Goal: Task Accomplishment & Management: Complete application form

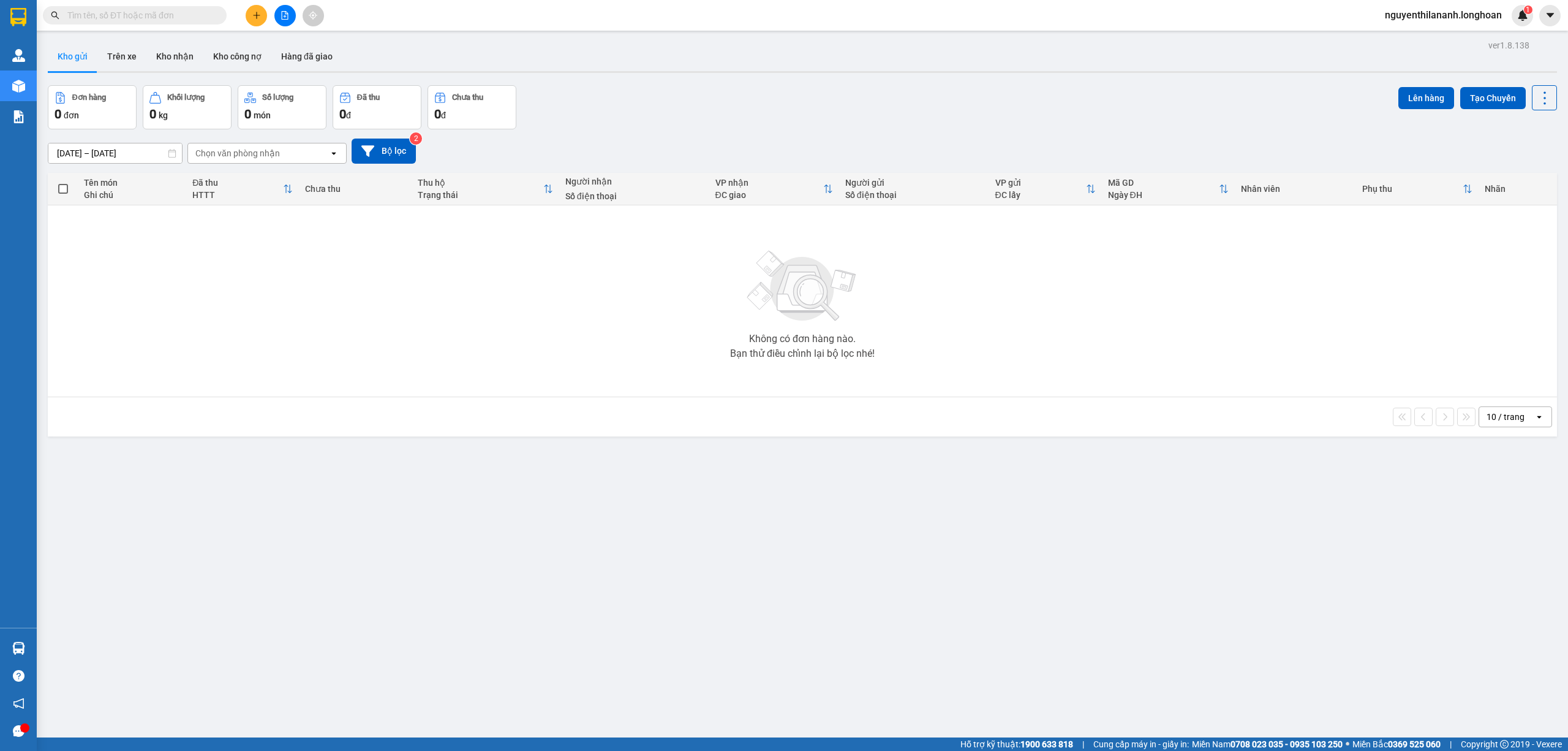
click at [138, 23] on span at bounding box center [135, 15] width 184 height 18
click at [130, 14] on input "text" at bounding box center [139, 15] width 144 height 14
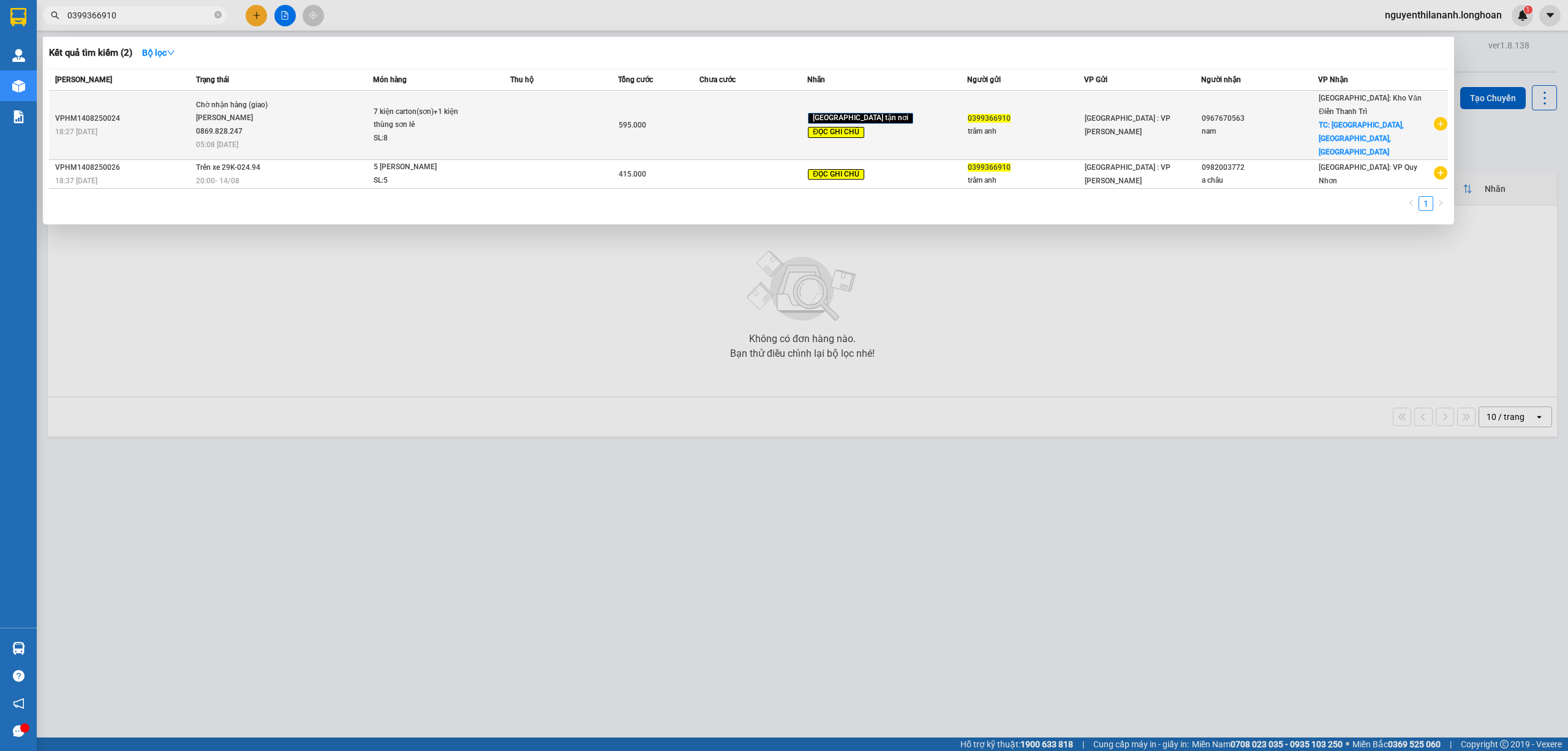
type input "0399366910"
click at [146, 112] on div "VPHM1408250024" at bounding box center [123, 119] width 137 height 13
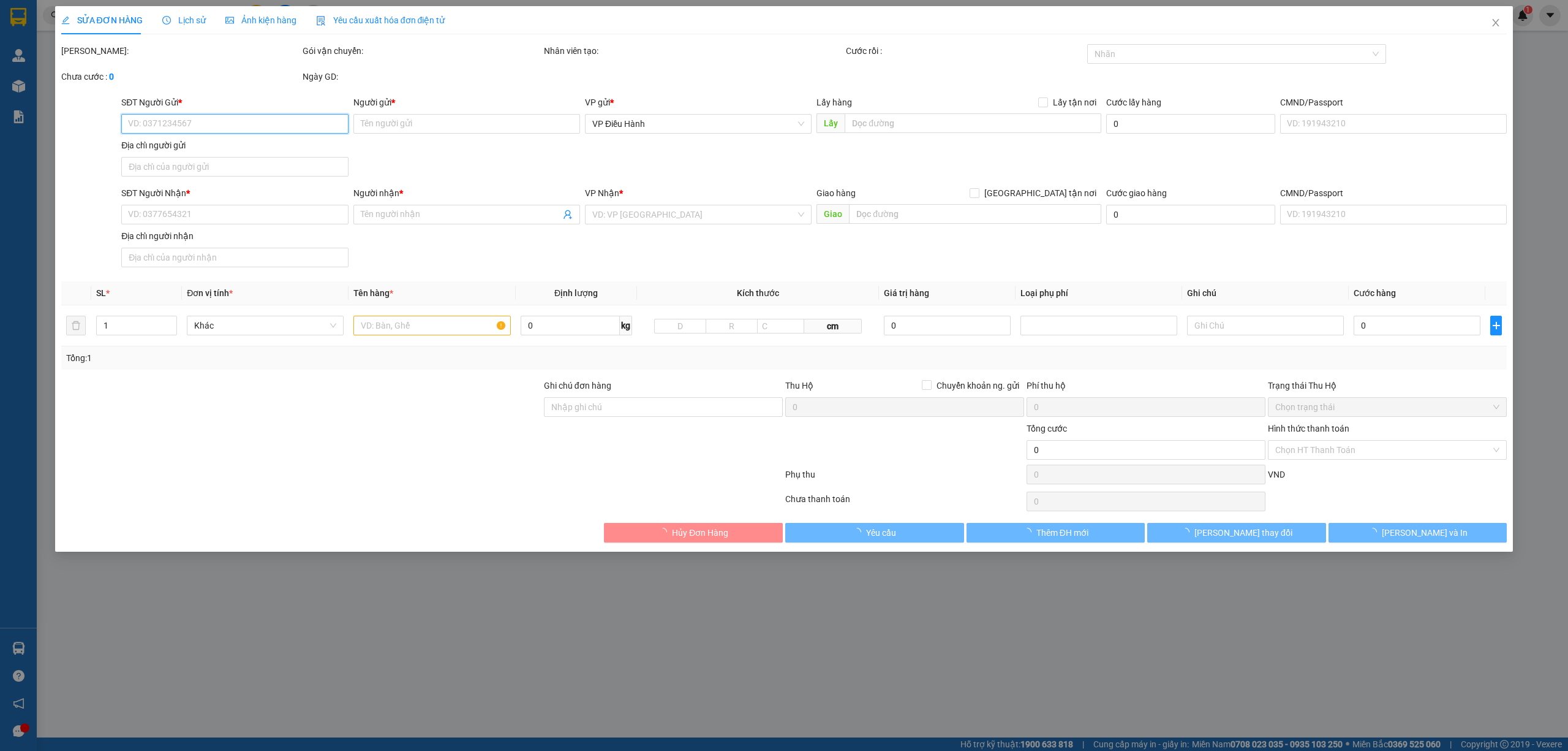
type input "0399366910"
type input "trâm anh"
type input "0967670563"
type input "nam"
checkbox input "true"
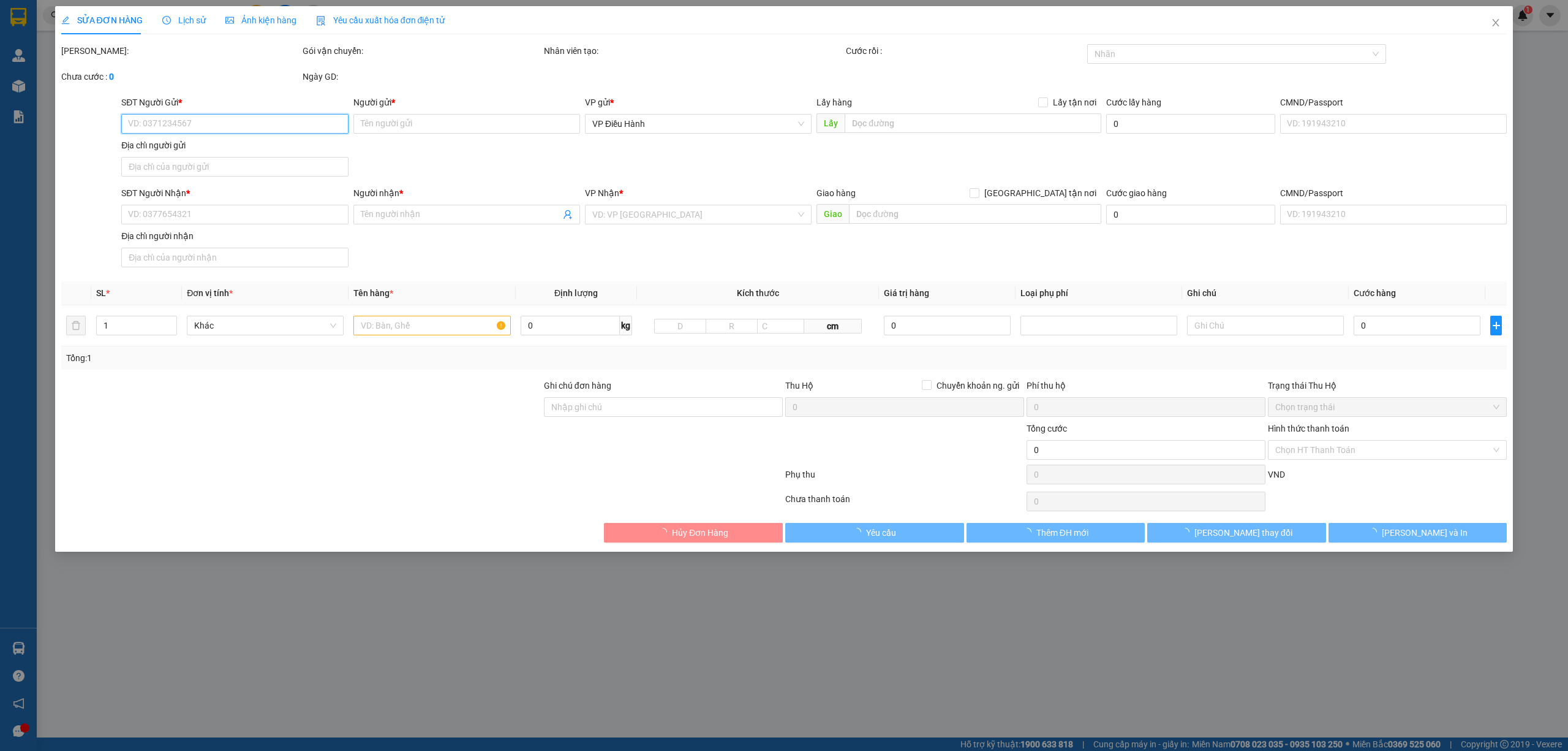
type input "[GEOGRAPHIC_DATA],[GEOGRAPHIC_DATA],[GEOGRAPHIC_DATA]"
type input "tài xế đưa giấy ng nhận ký hộ e nhé"
type input "595.000"
type input "250.000"
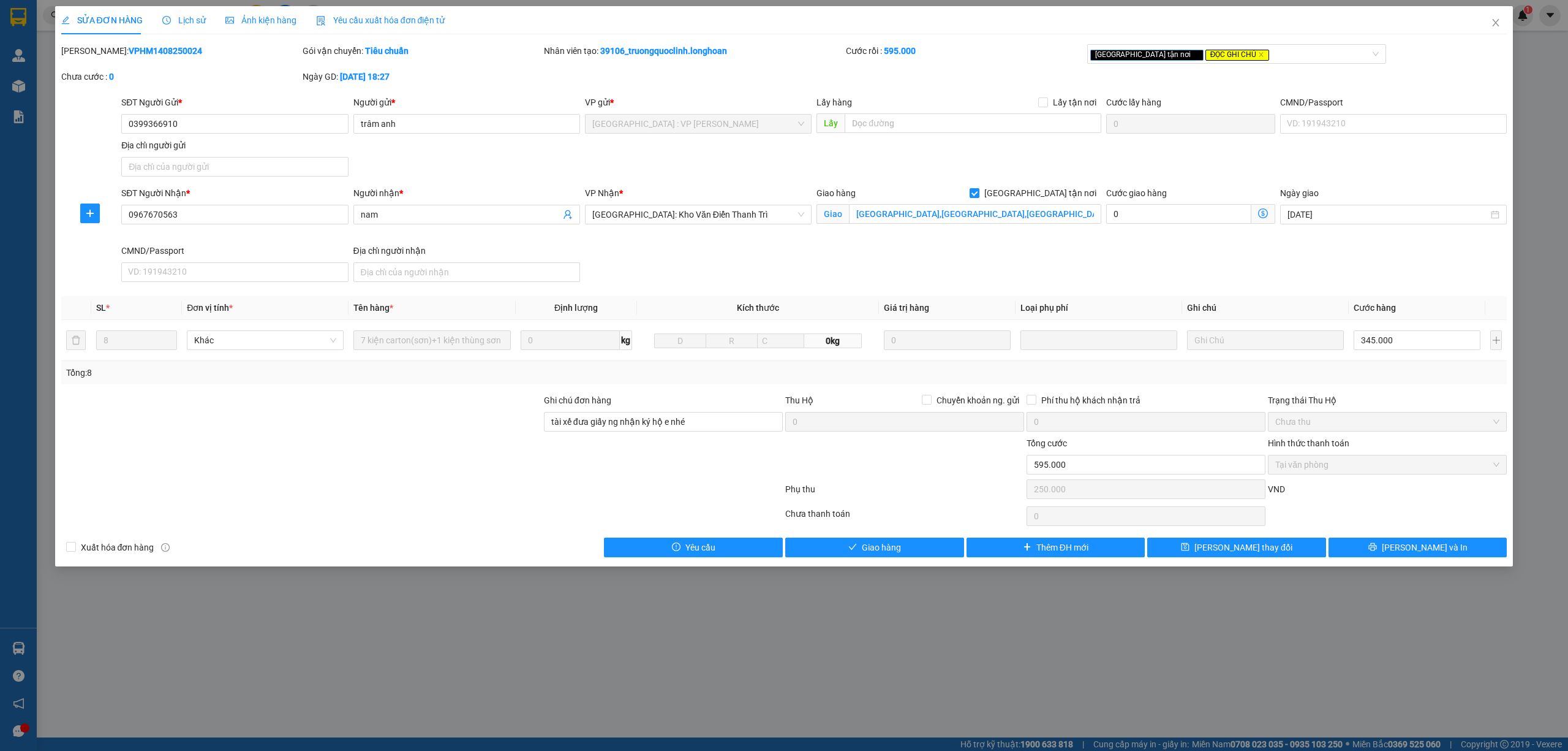
click at [191, 18] on span "Lịch sử" at bounding box center [184, 20] width 44 height 10
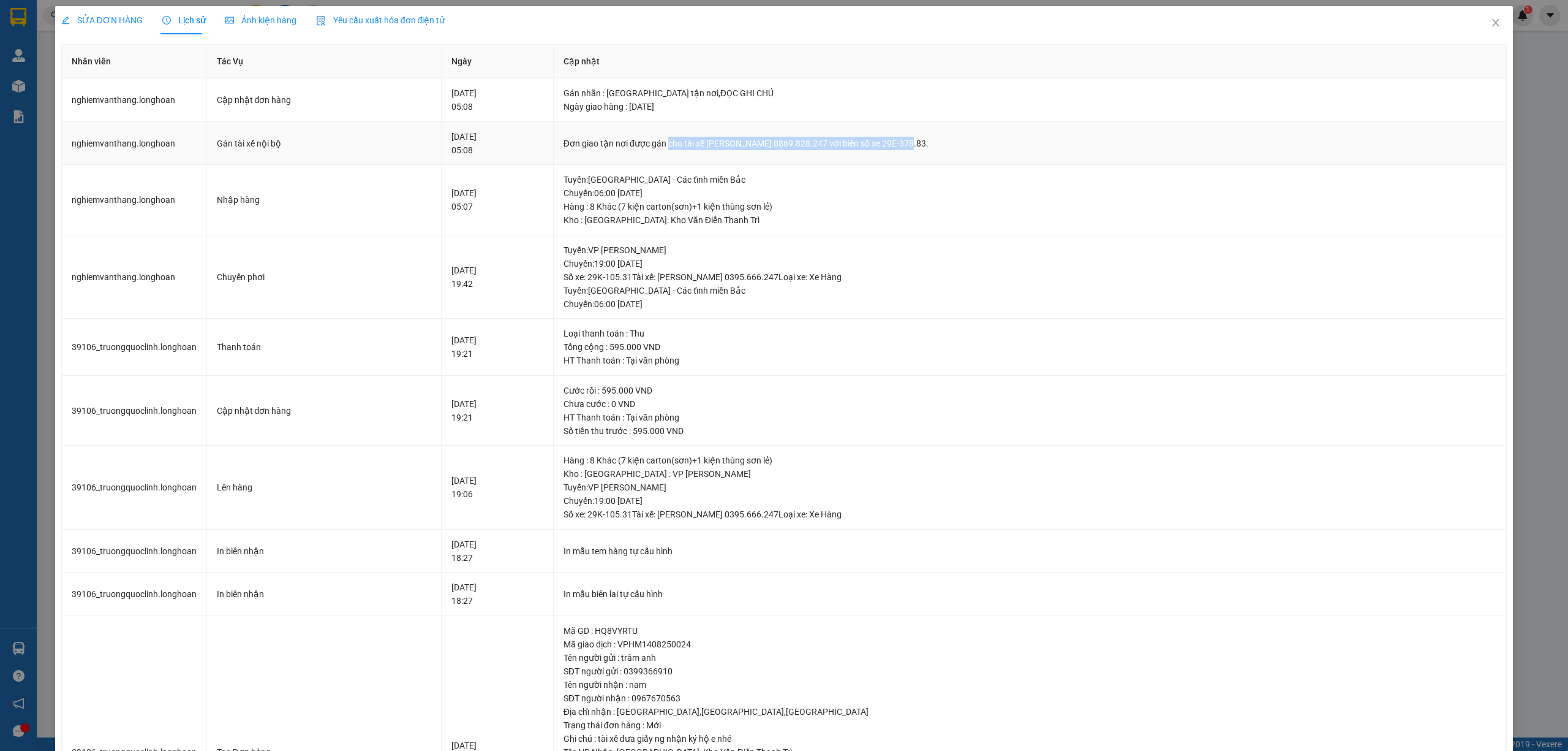
drag, startPoint x: 707, startPoint y: 145, endPoint x: 937, endPoint y: 140, distance: 230.1
click at [937, 140] on div "Đơn giao tận nơi được gán cho tài xế [PERSON_NAME] 0869.828.247 với biển số xe …" at bounding box center [1031, 143] width 934 height 14
click at [1491, 22] on icon "close" at bounding box center [1496, 23] width 10 height 10
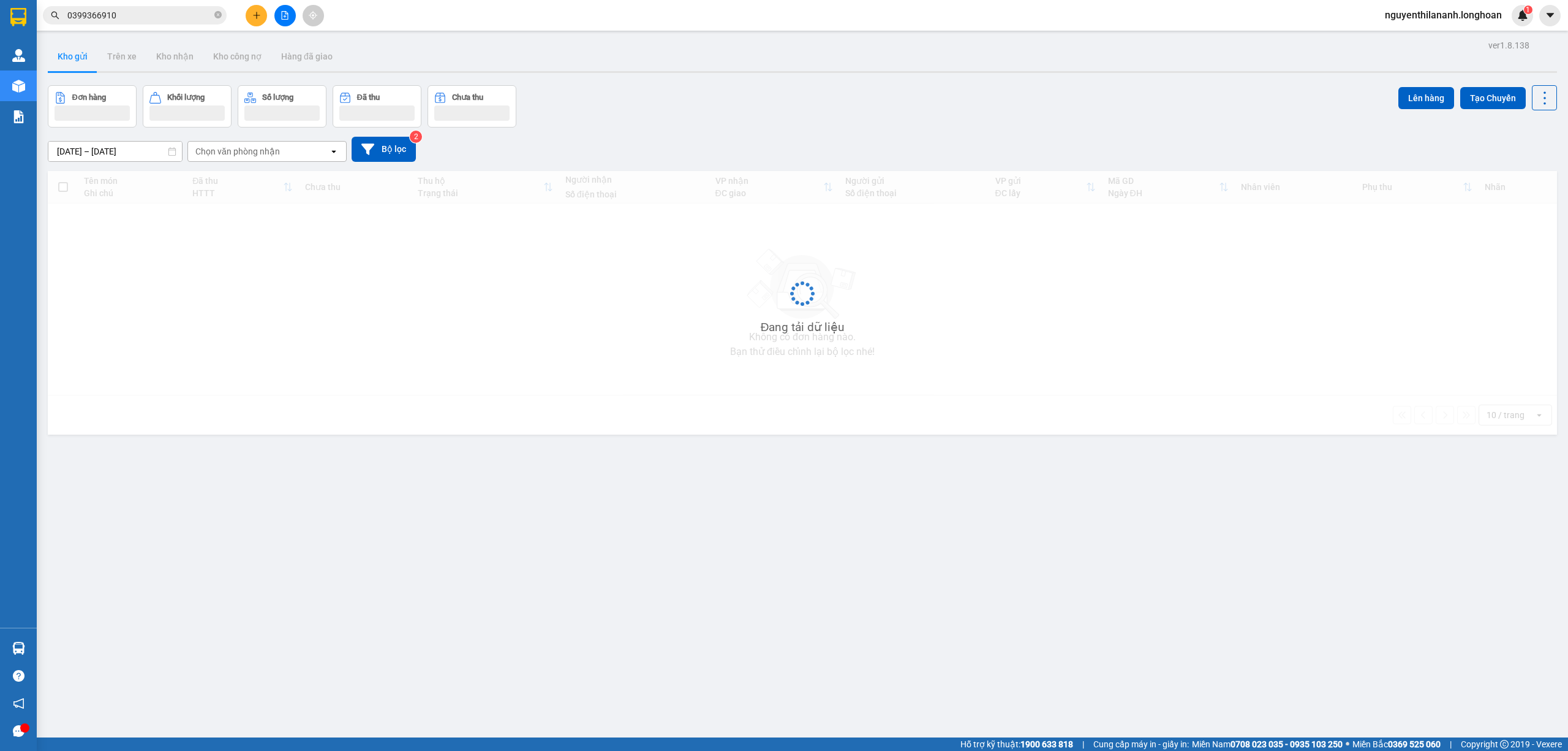
click at [144, 12] on input "0399366910" at bounding box center [139, 15] width 144 height 14
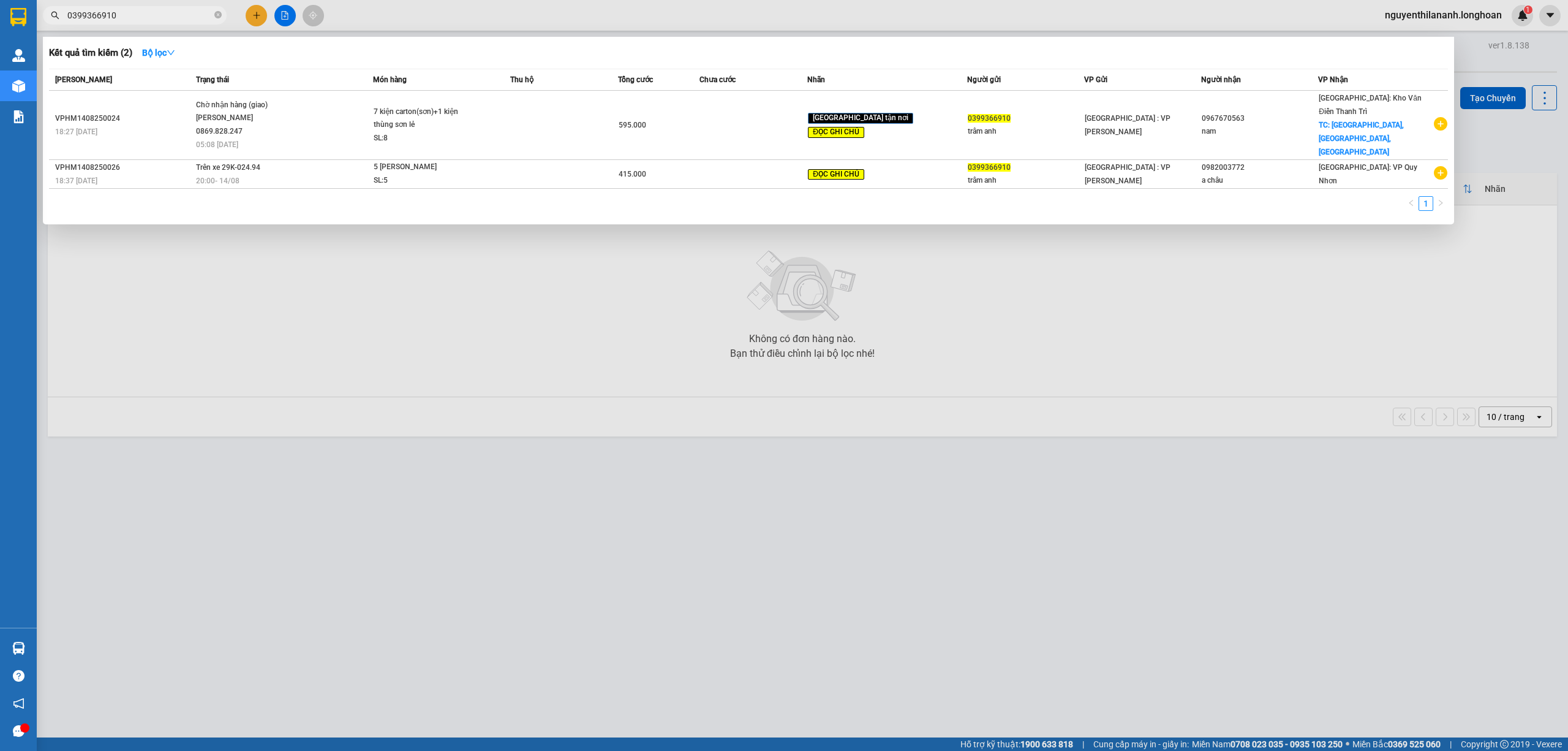
click at [144, 12] on input "0399366910" at bounding box center [139, 15] width 144 height 14
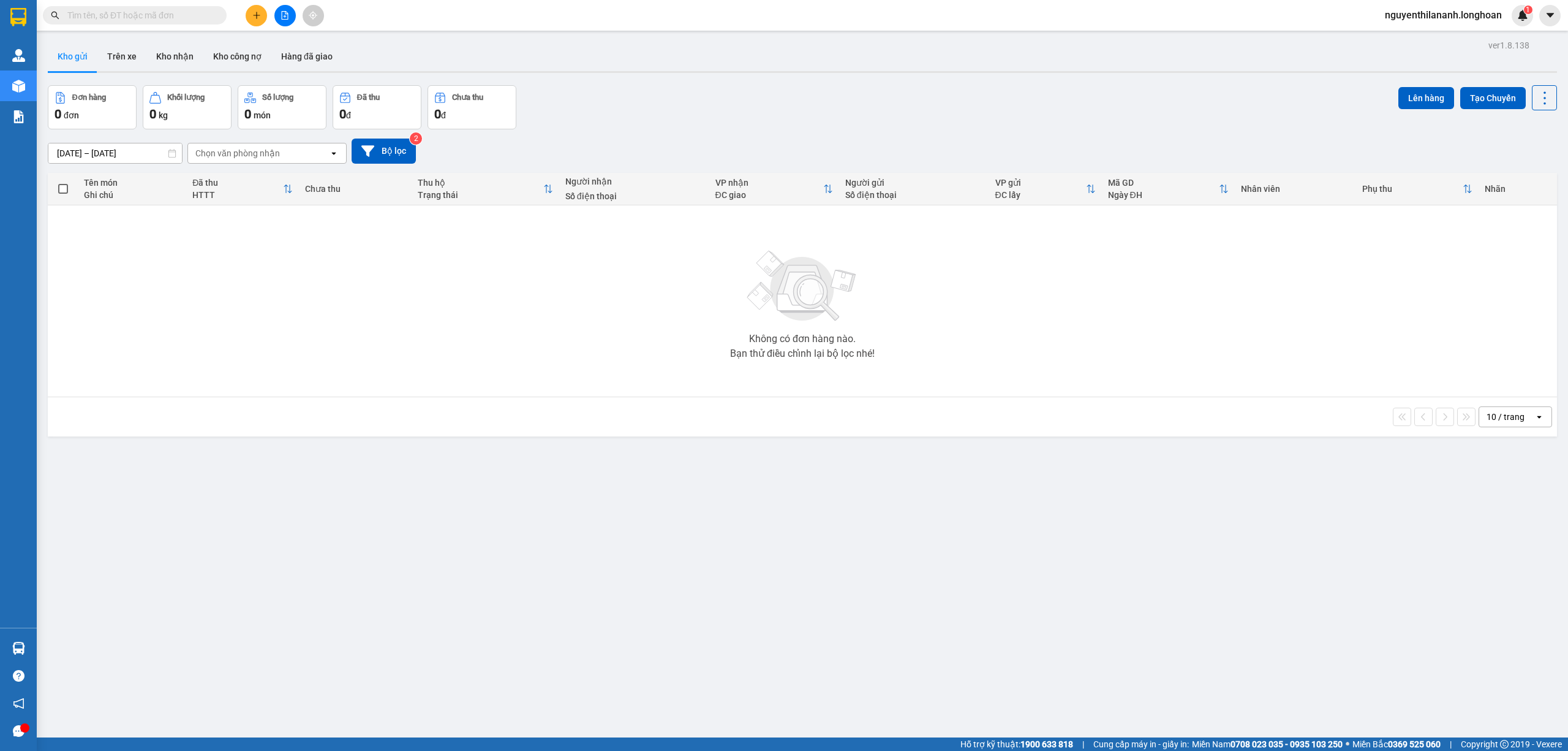
paste input "0868315706"
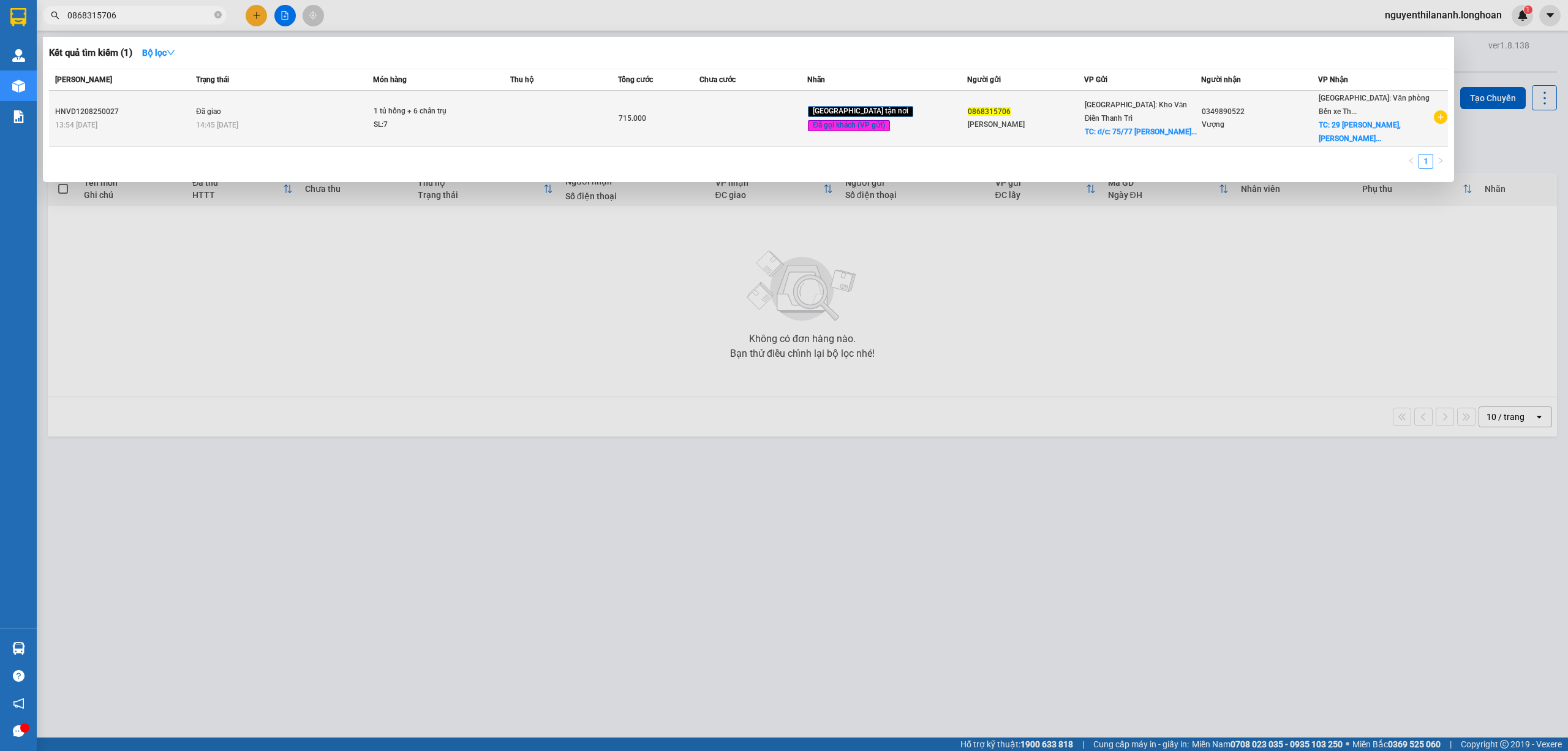
type input "0868315706"
click at [163, 120] on div "13:54 [DATE]" at bounding box center [123, 125] width 137 height 14
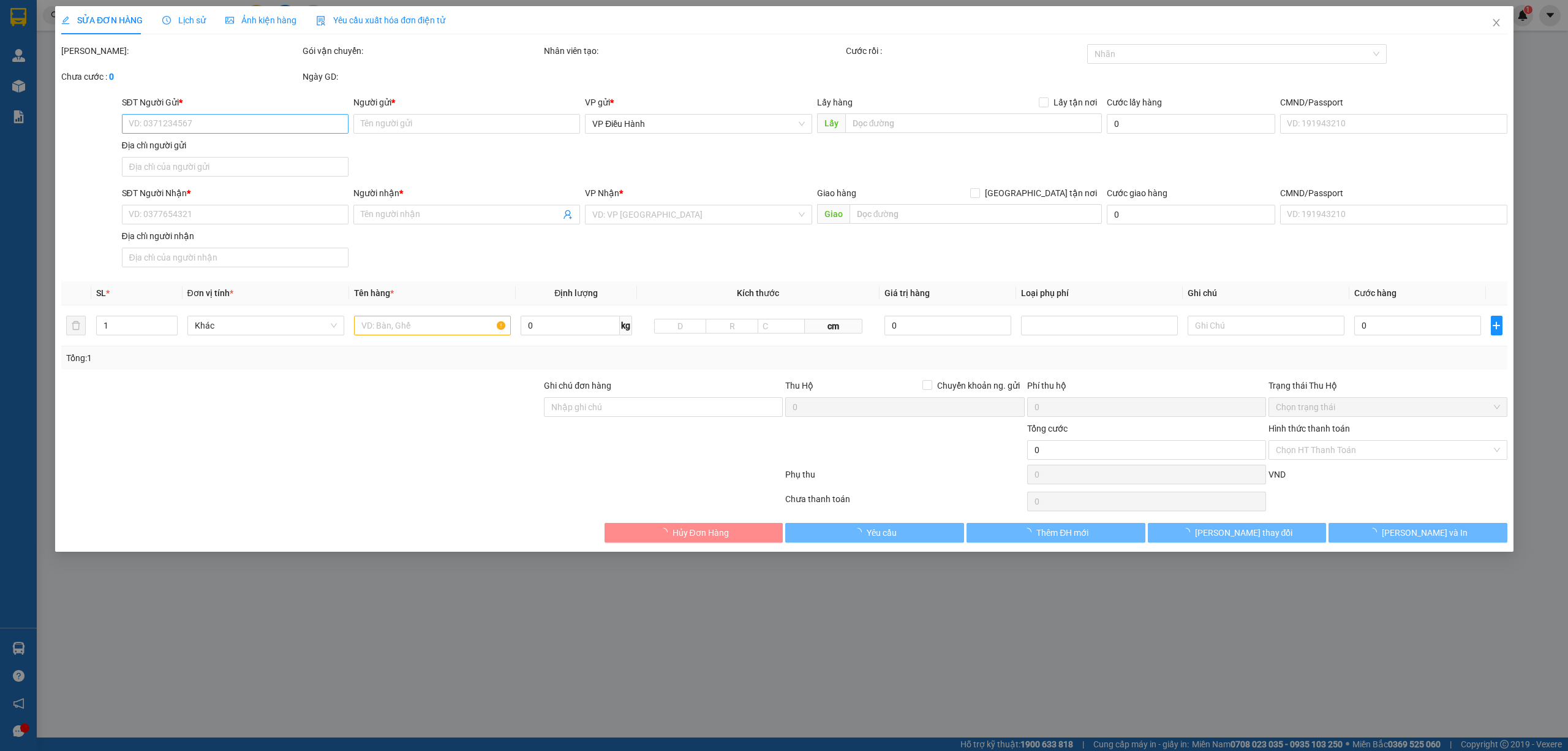
type input "0868315706"
type input "[PERSON_NAME]"
checkbox input "true"
type input "đ/c: 75/77 [PERSON_NAME], hn"
type input "115.000"
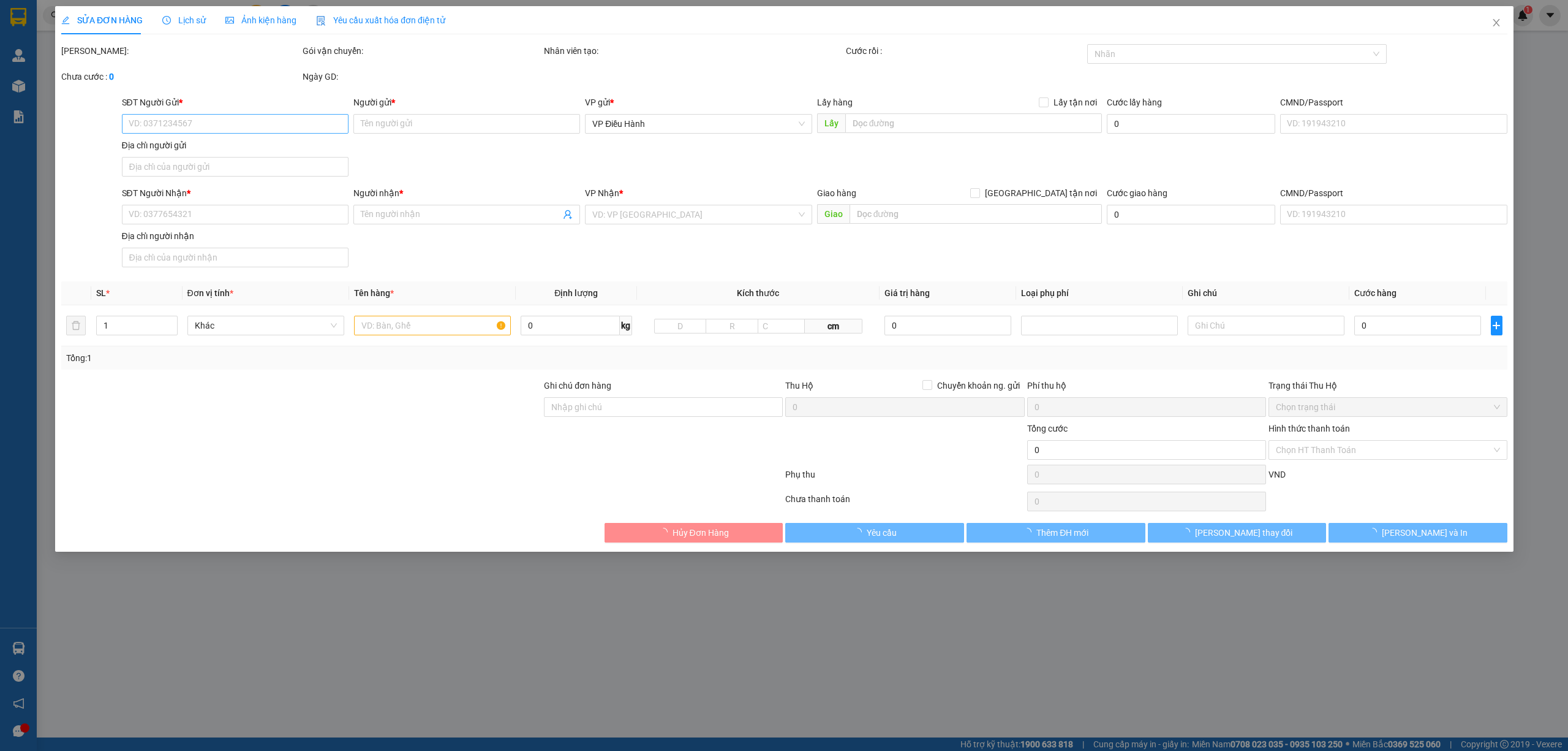
type input "0349890522"
type input "Vượng"
checkbox input "true"
type input "29 [PERSON_NAME], [PERSON_NAME], HP"
type input "715.000"
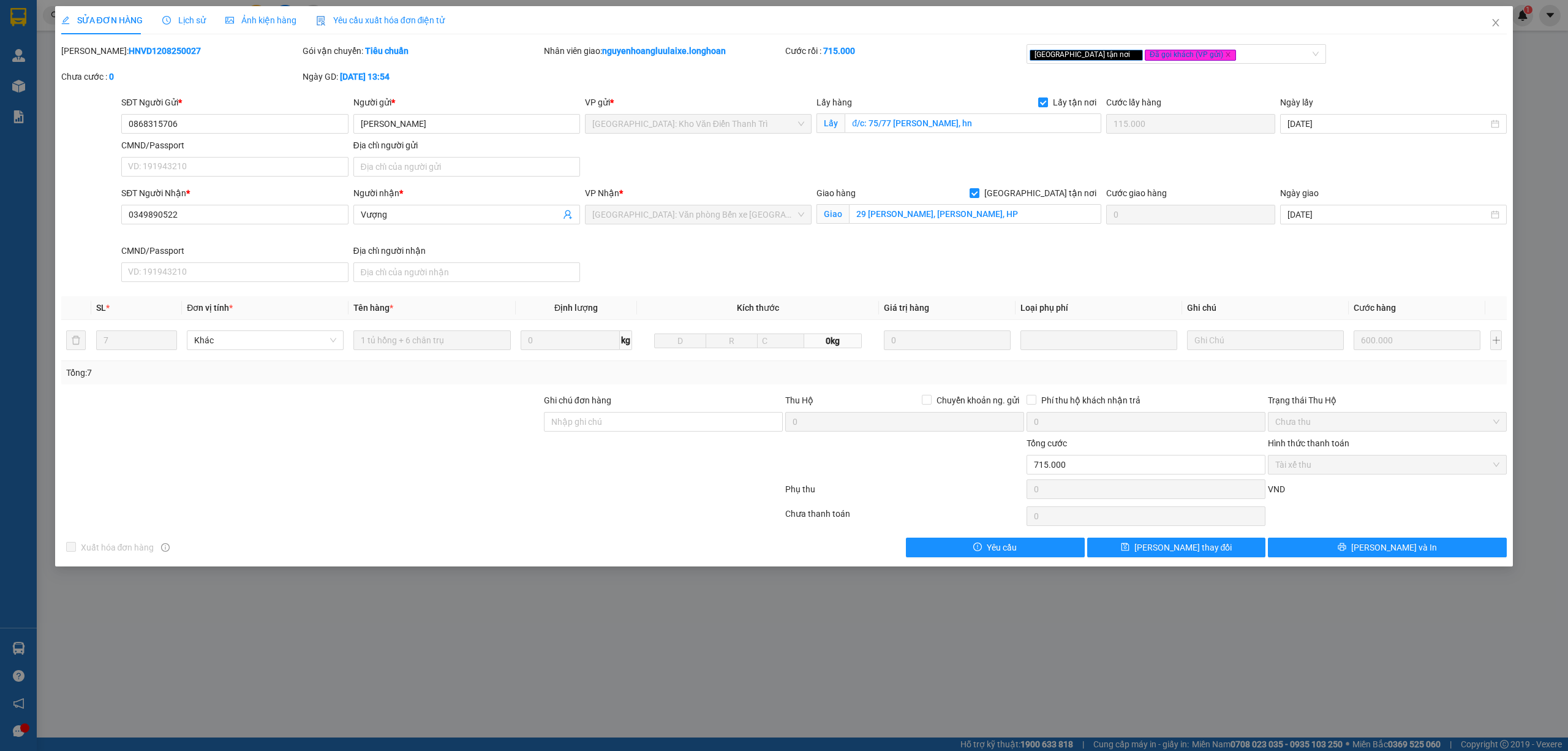
click at [187, 15] on span "Lịch sử" at bounding box center [184, 20] width 44 height 10
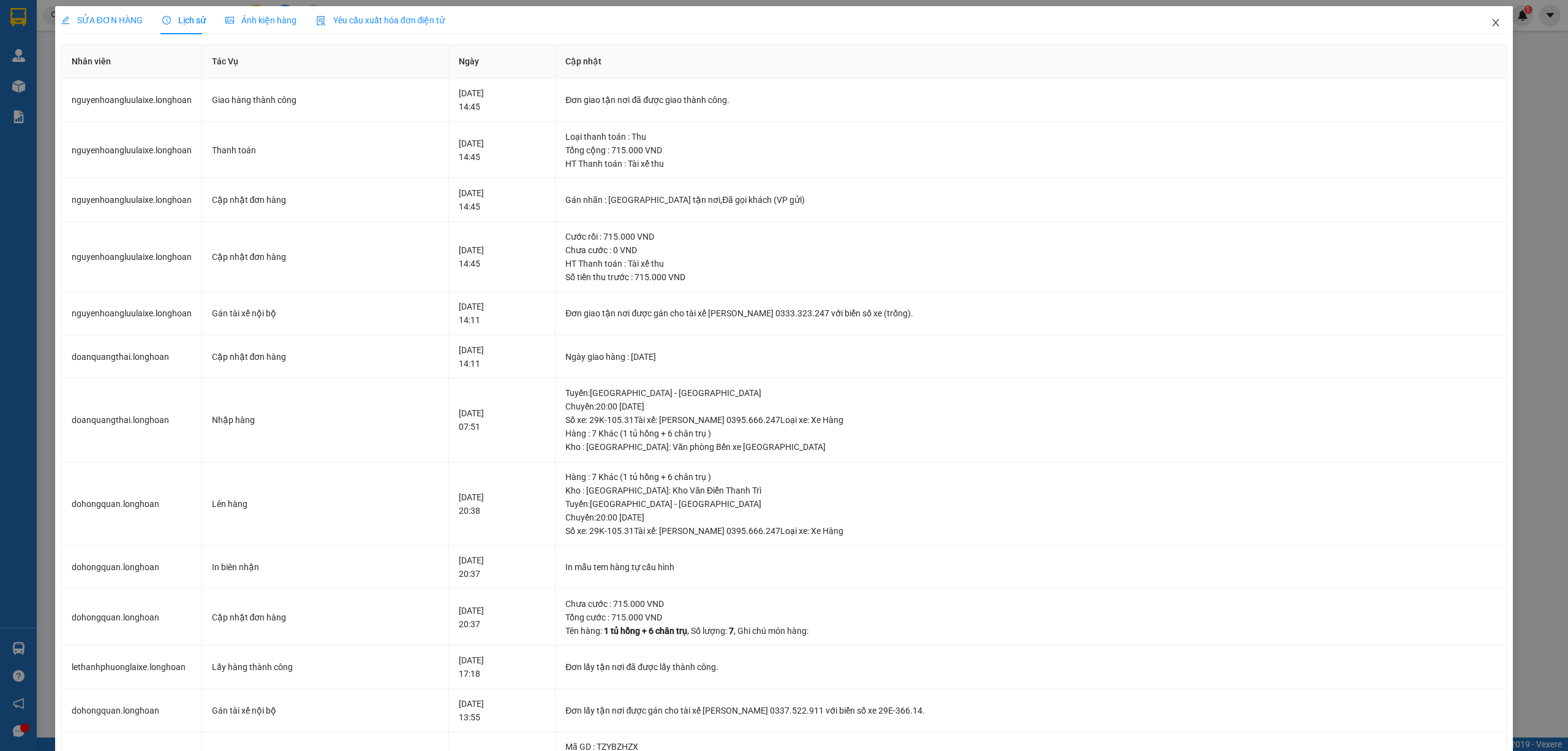
click at [1481, 18] on span "Close" at bounding box center [1496, 23] width 34 height 34
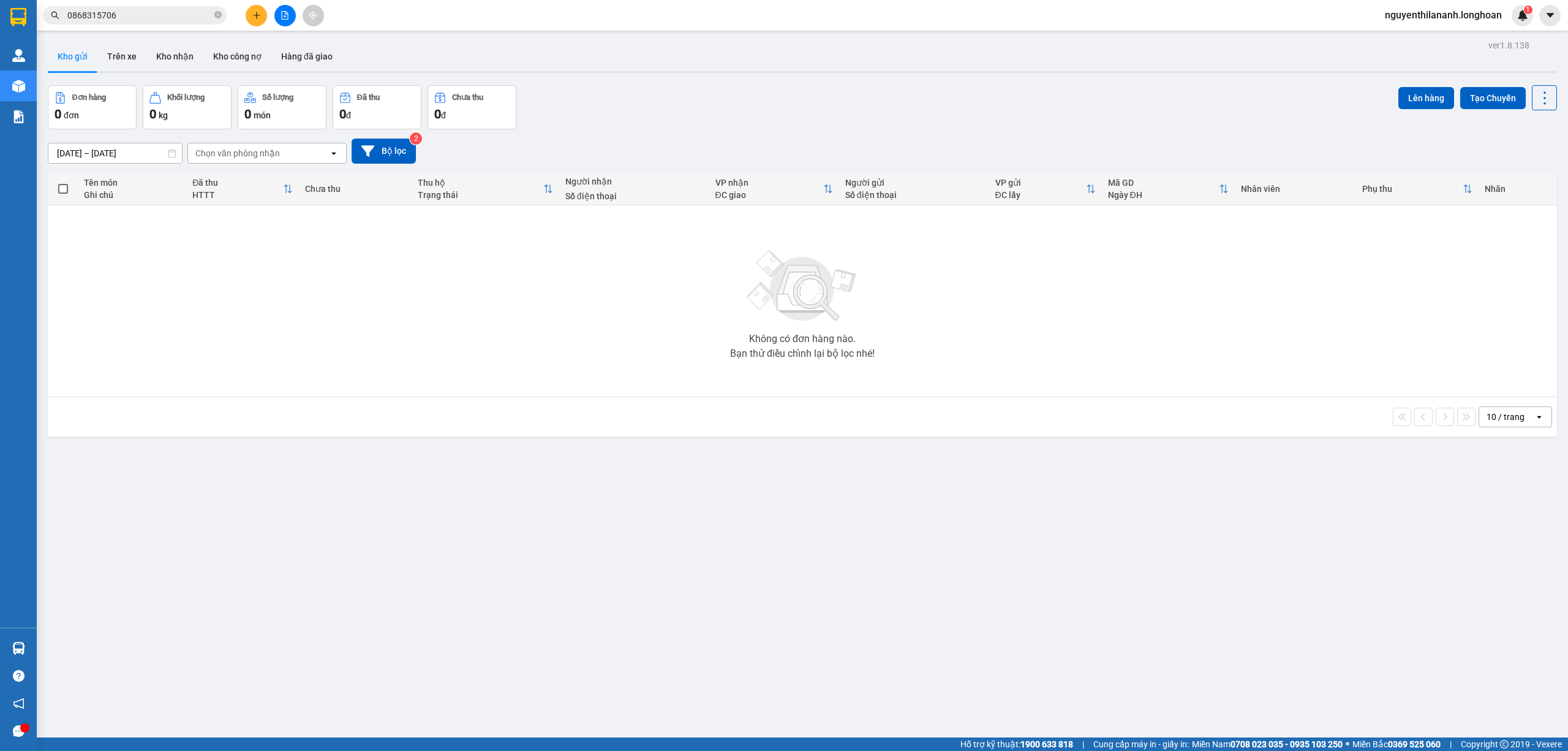
click at [122, 16] on input "0868315706" at bounding box center [139, 15] width 144 height 14
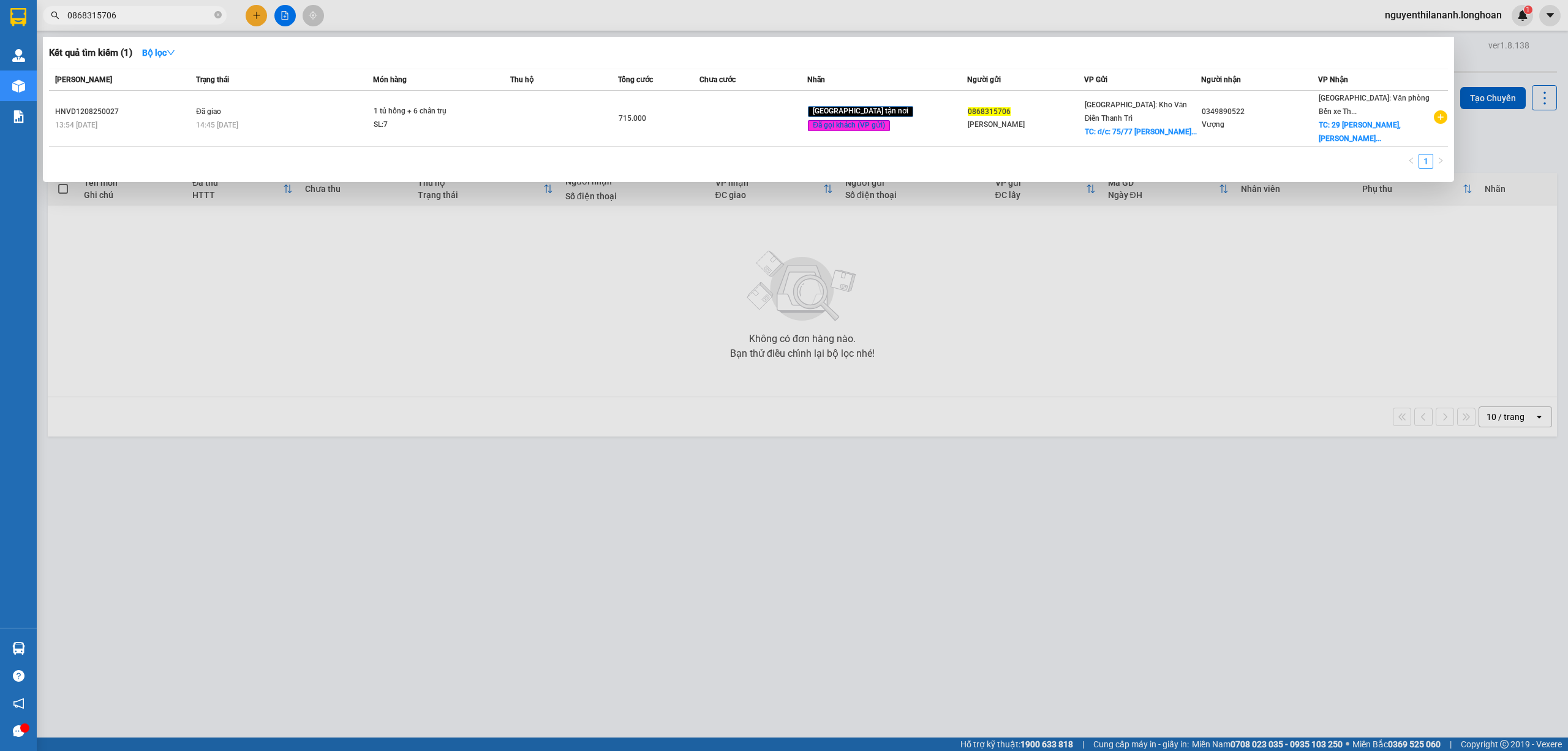
click at [122, 16] on input "0868315706" at bounding box center [139, 15] width 144 height 14
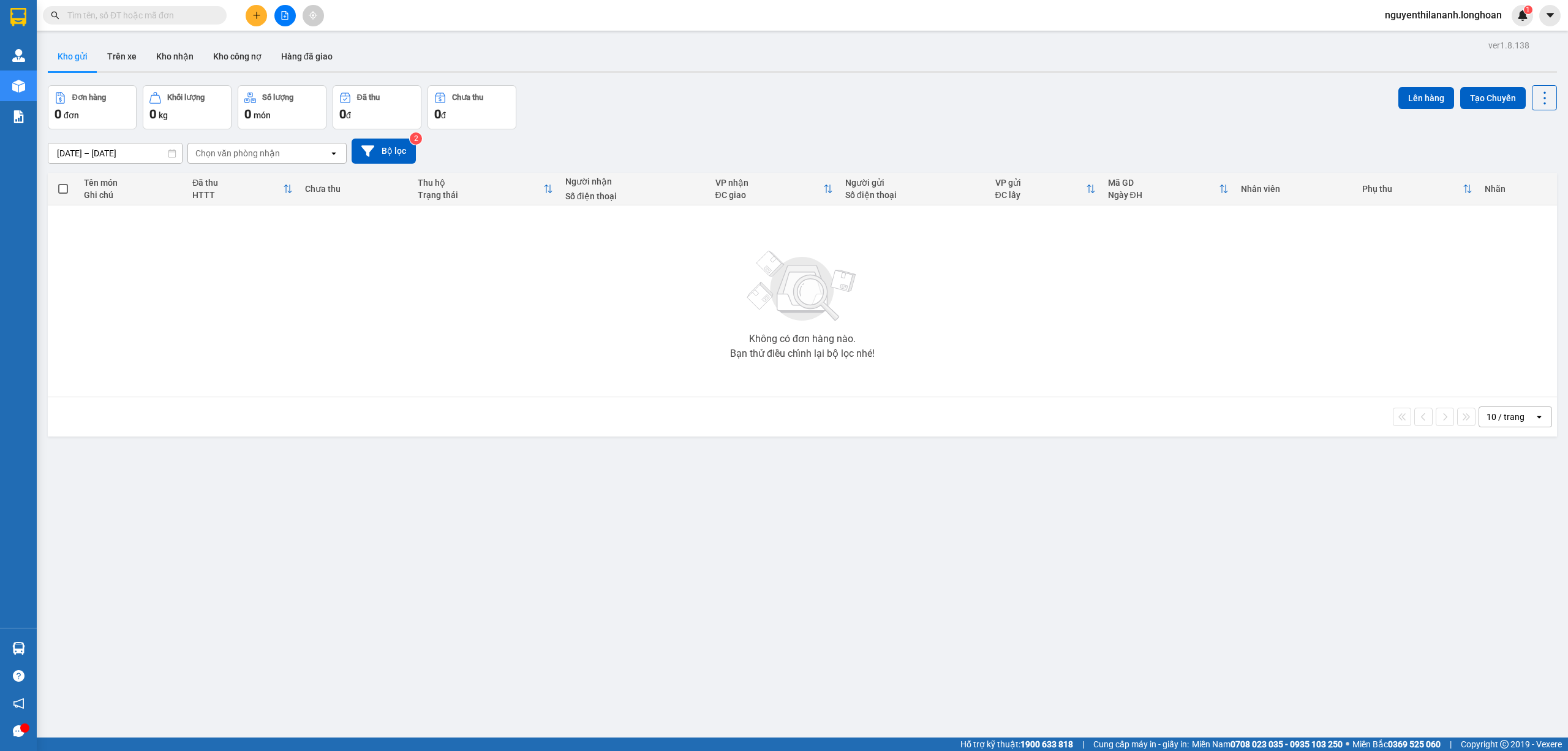
paste input "0888885193"
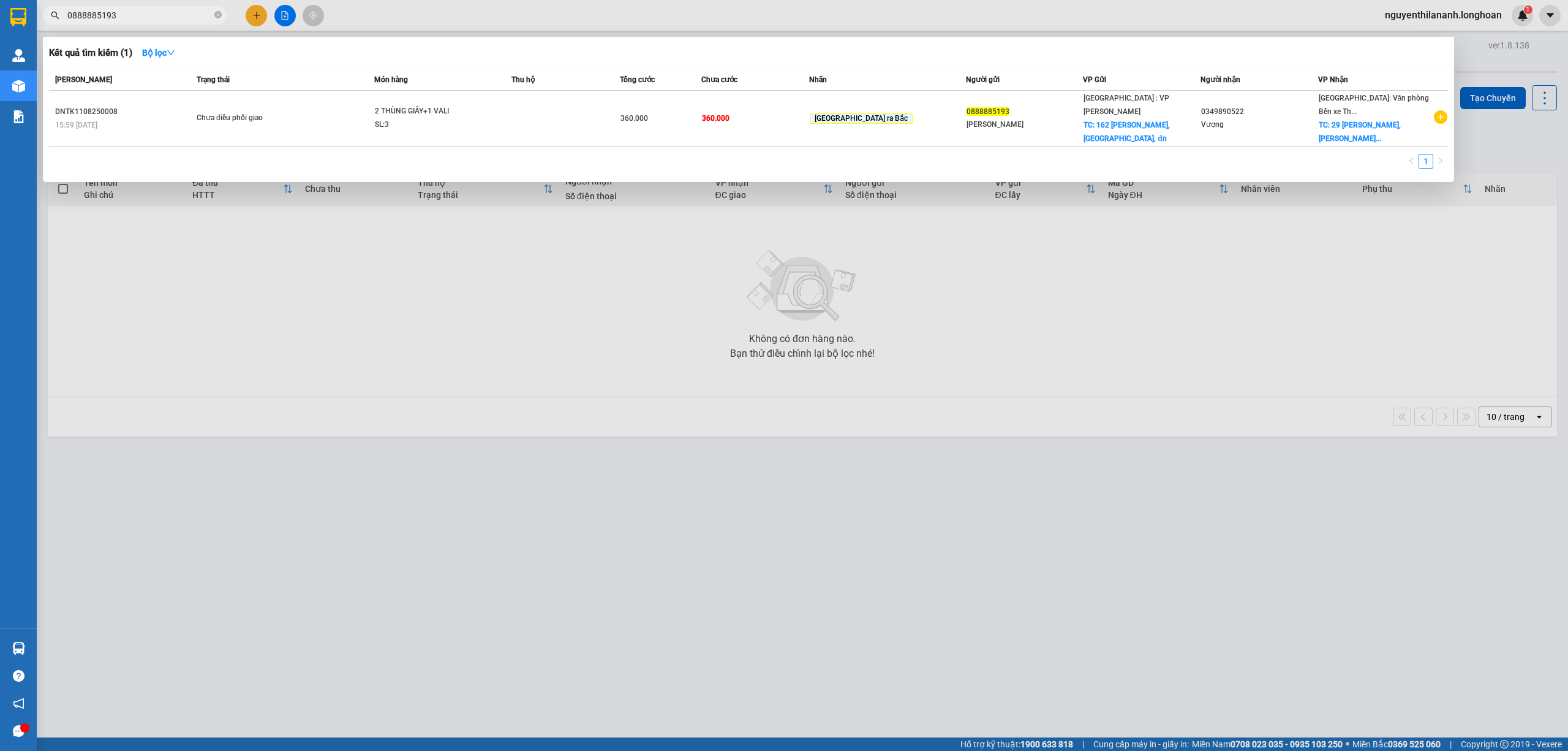
type input "0888885193"
click at [168, 18] on input "0888885193" at bounding box center [139, 15] width 144 height 14
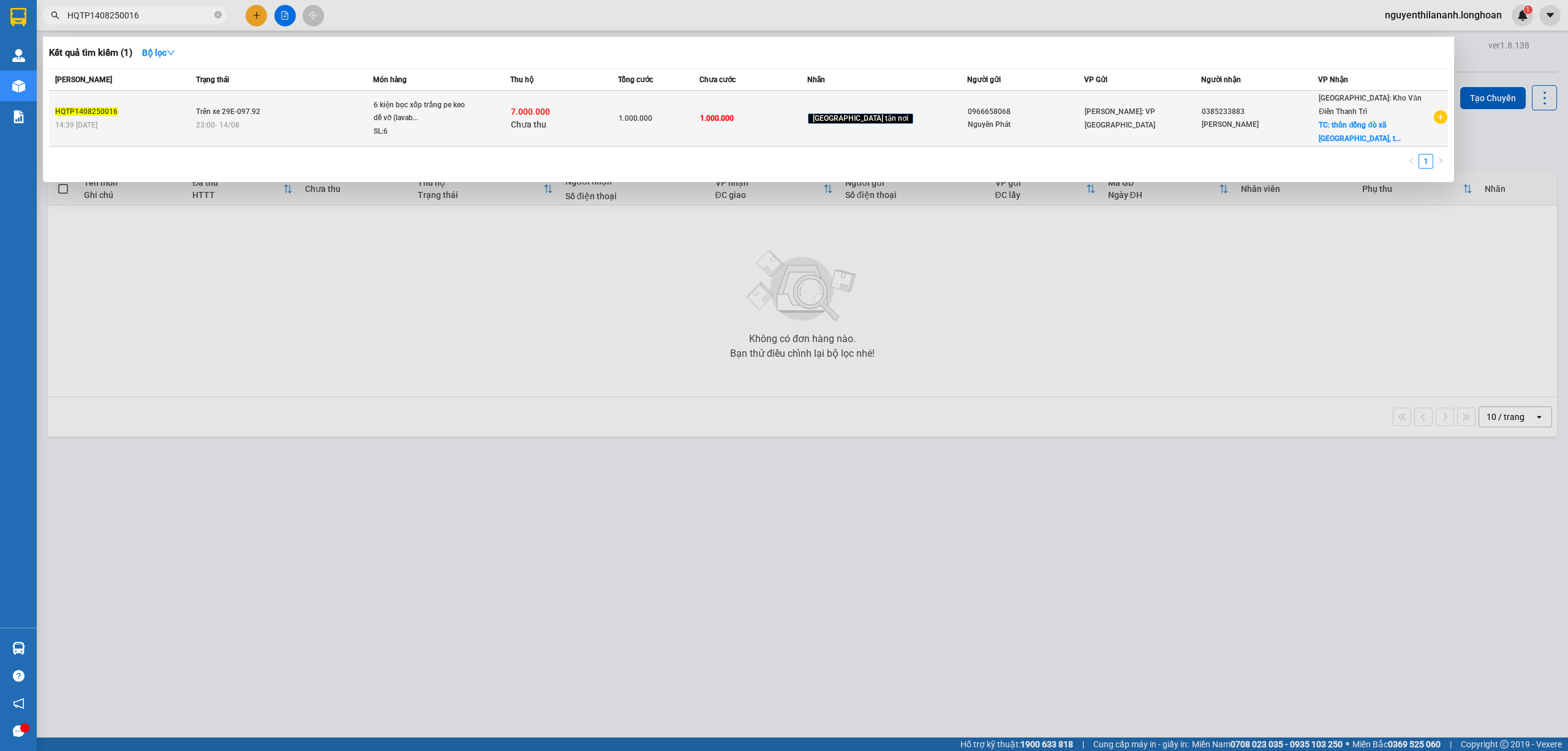
type input "HQTP1408250016"
click at [158, 106] on div "HQTP1408250016" at bounding box center [123, 112] width 137 height 13
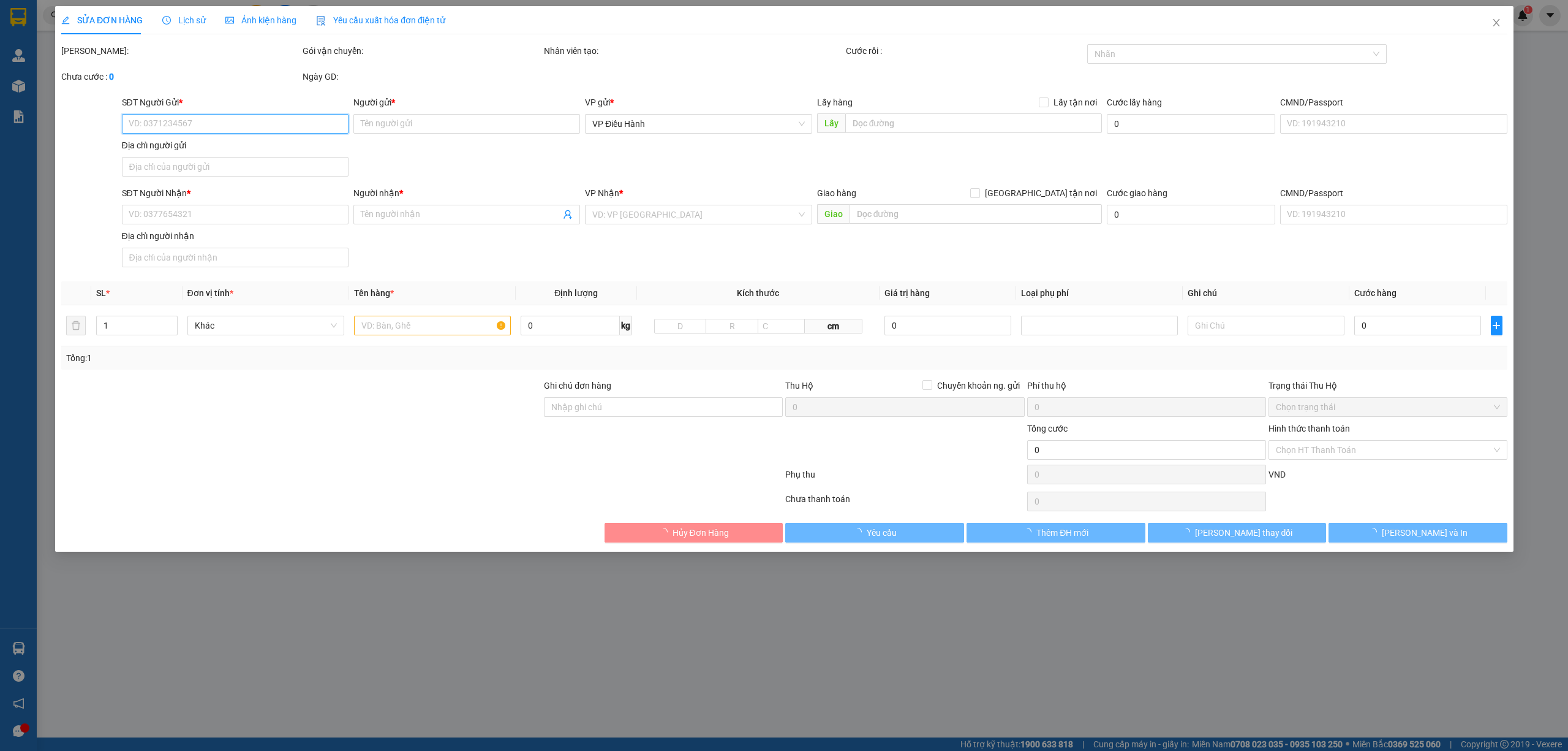
type input "0966658068"
type input "Nguyên Phát"
type input "0385233883"
type input "[PERSON_NAME]"
checkbox input "true"
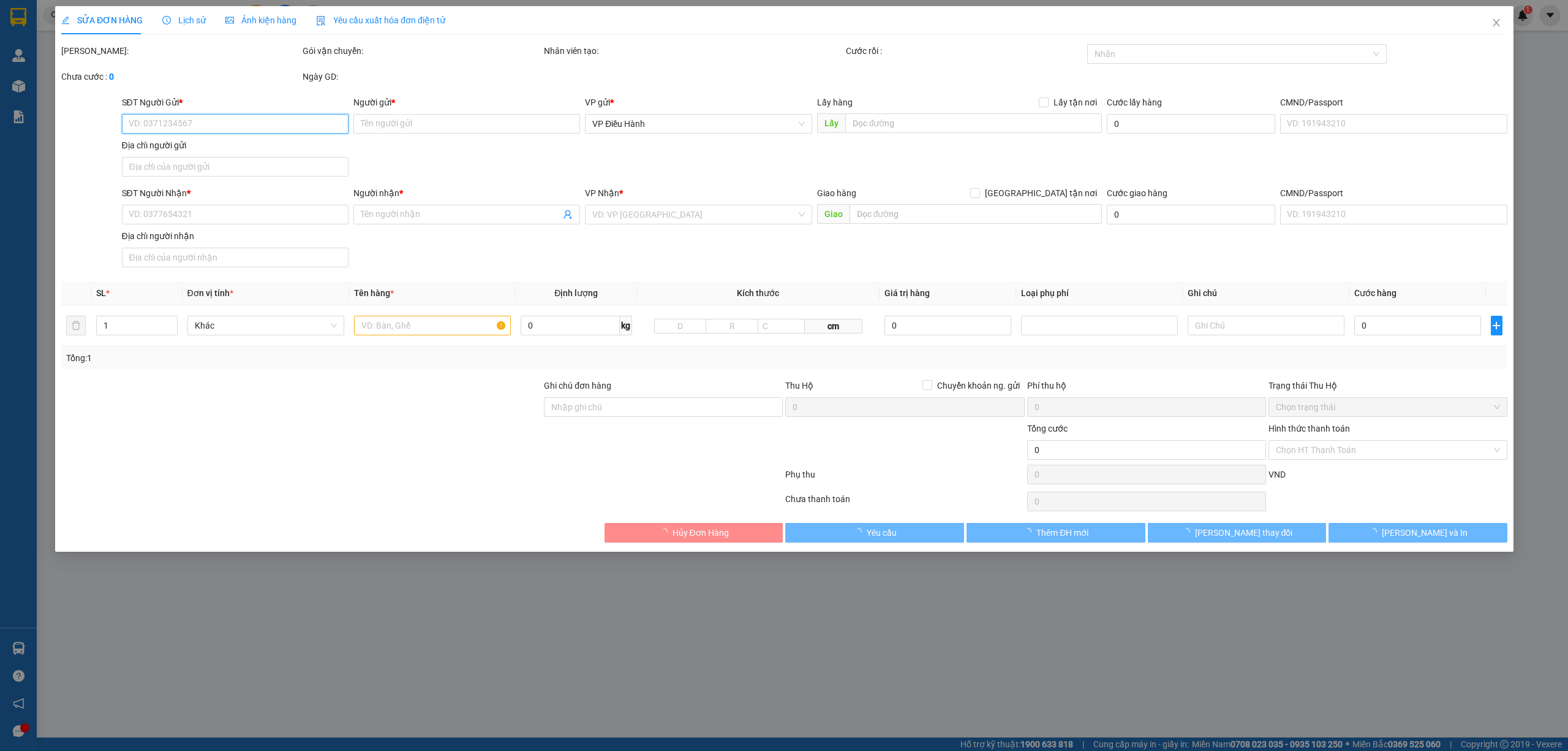
type input "thôn đồng đò xã [GEOGRAPHIC_DATA], [GEOGRAPHIC_DATA], [GEOGRAPHIC_DATA], [GEOGR…"
type input "nhận theo kiện,giao nguyên kiện,hư hỏng không chịu trách nhiệm"
type input "1.000.000"
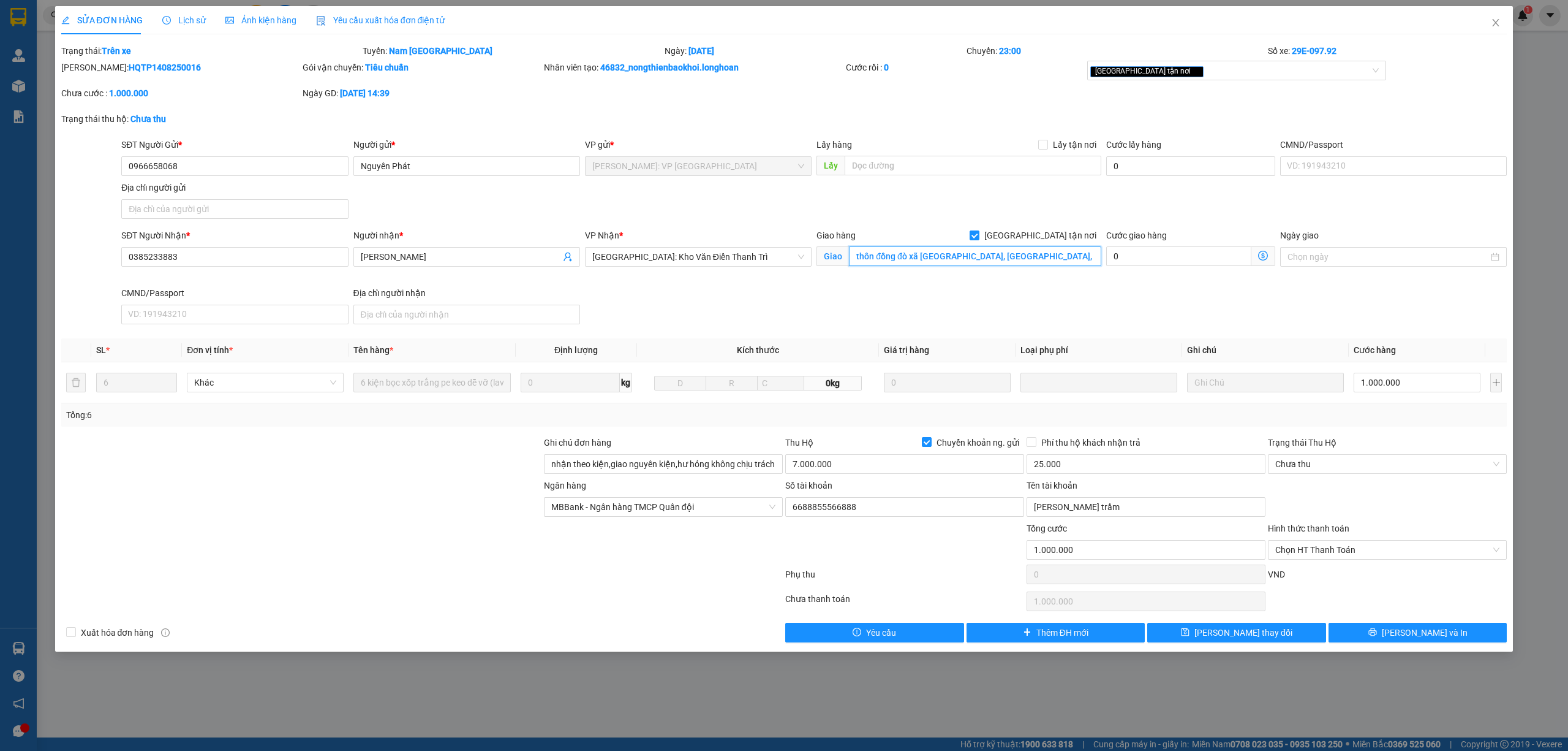
click at [877, 261] on input "thôn đồng đò xã [GEOGRAPHIC_DATA], [GEOGRAPHIC_DATA], [GEOGRAPHIC_DATA], [GEOGR…" at bounding box center [975, 256] width 252 height 20
click at [886, 261] on input "thôn đồng đò xã [GEOGRAPHIC_DATA], [GEOGRAPHIC_DATA], [GEOGRAPHIC_DATA], [GEOGR…" at bounding box center [975, 256] width 252 height 20
click at [880, 261] on input "thôn đồng đò xã [GEOGRAPHIC_DATA], [GEOGRAPHIC_DATA], [GEOGRAPHIC_DATA], [GEOGR…" at bounding box center [975, 256] width 252 height 20
click at [873, 259] on input "thôn đồng đò xã [GEOGRAPHIC_DATA], [GEOGRAPHIC_DATA], [GEOGRAPHIC_DATA], [GEOGR…" at bounding box center [975, 256] width 252 height 20
click at [904, 263] on input "HỒ đồng đò xã [GEOGRAPHIC_DATA], [GEOGRAPHIC_DATA], [GEOGRAPHIC_DATA], [GEOGRAP…" at bounding box center [975, 256] width 252 height 20
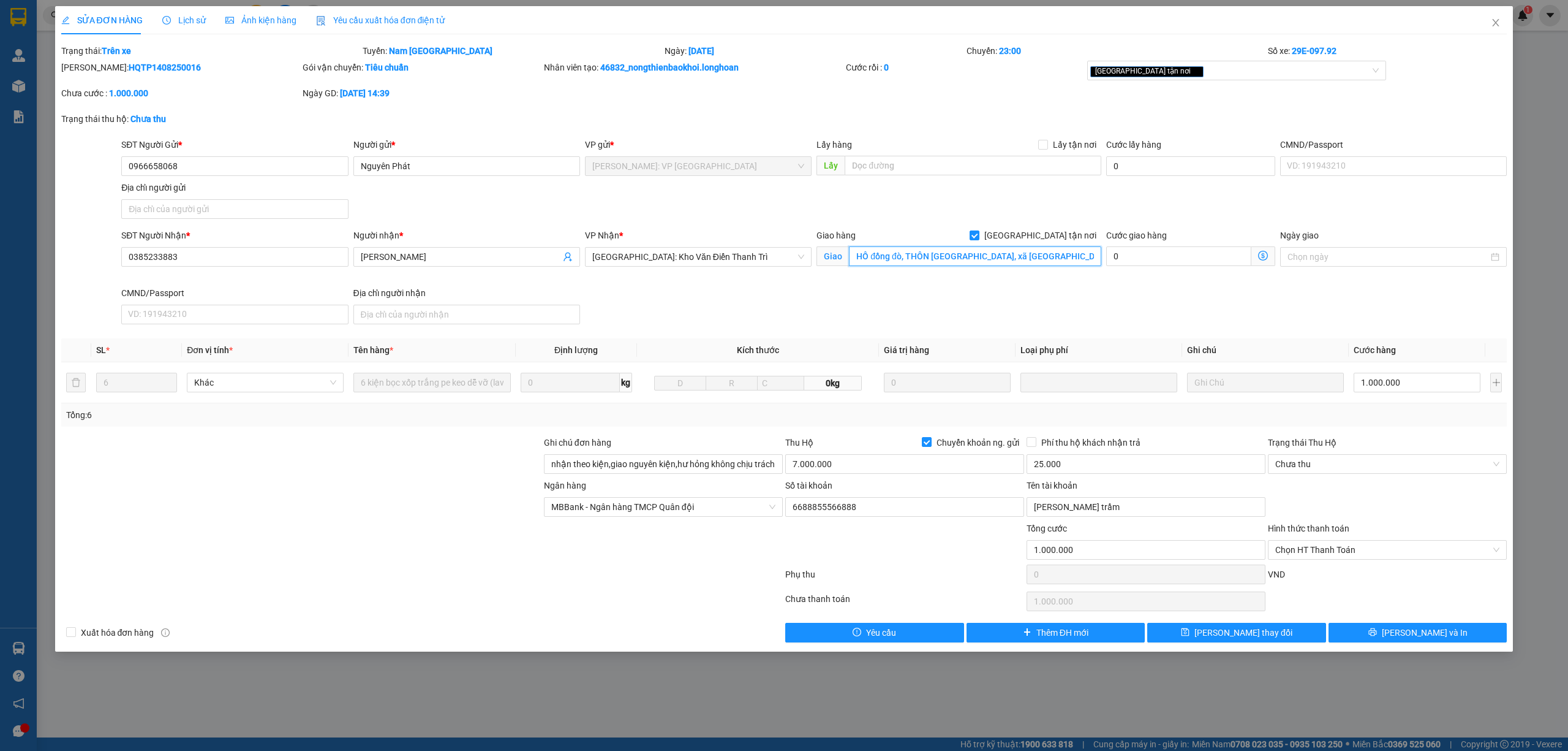
click at [1018, 256] on input "HỒ đồng đò, THÔN [GEOGRAPHIC_DATA], xã [GEOGRAPHIC_DATA], [GEOGRAPHIC_DATA], [G…" at bounding box center [975, 256] width 252 height 20
drag, startPoint x: 1065, startPoint y: 256, endPoint x: 985, endPoint y: 258, distance: 80.0
click at [985, 258] on input "HỒ đồng đò, THÔN [GEOGRAPHIC_DATA], xã [GEOGRAPHIC_DATA], [GEOGRAPHIC_DATA], [G…" at bounding box center [975, 256] width 252 height 20
type input "HỒ đồng đò, THÔN [GEOGRAPHIC_DATA], xã [GEOGRAPHIC_DATA], [GEOGRAPHIC_DATA], [G…"
click at [308, 533] on div at bounding box center [302, 543] width 483 height 43
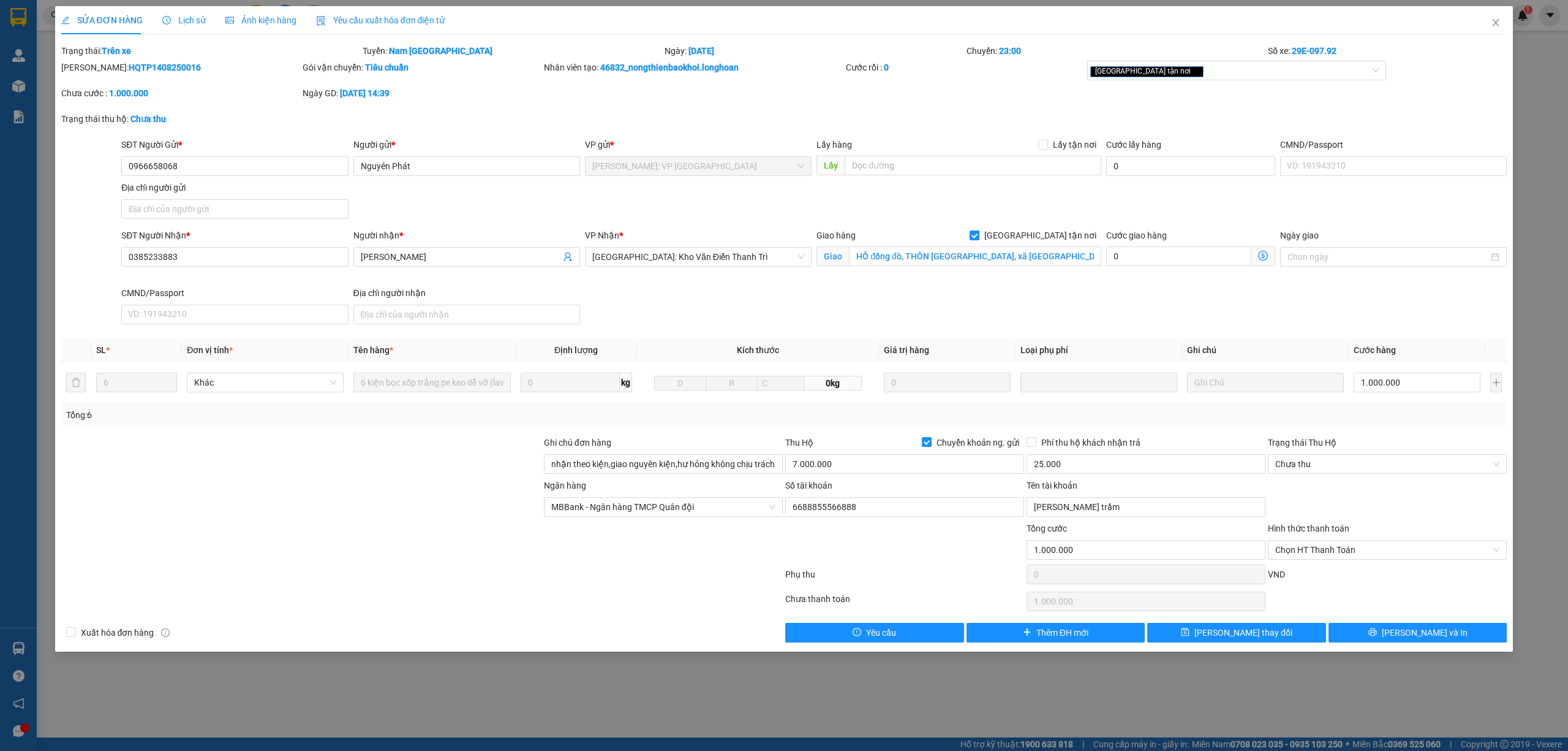
click at [300, 511] on div at bounding box center [302, 500] width 483 height 43
click at [1500, 23] on icon "close" at bounding box center [1496, 23] width 10 height 10
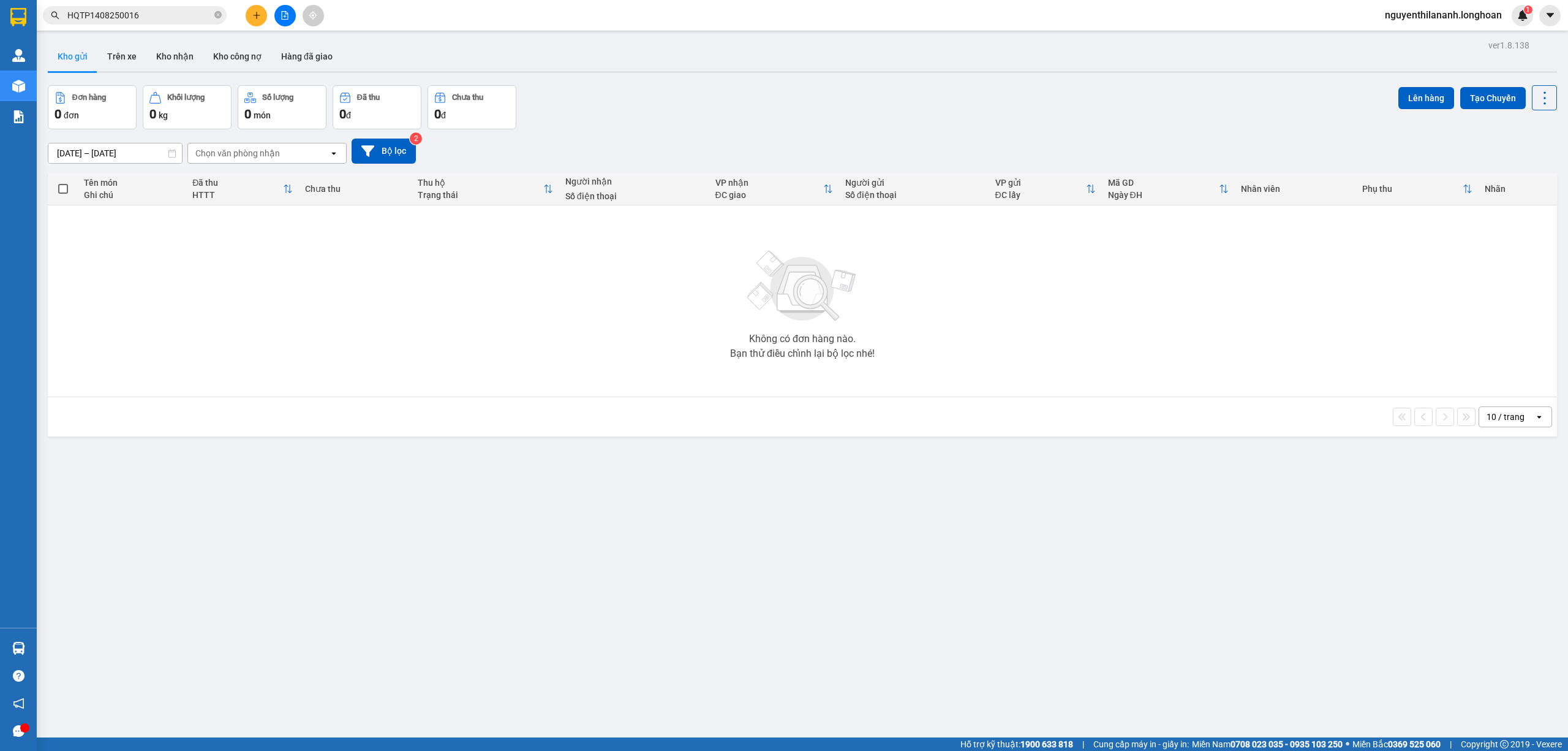
click at [153, 15] on input "HQTP1408250016" at bounding box center [139, 15] width 144 height 14
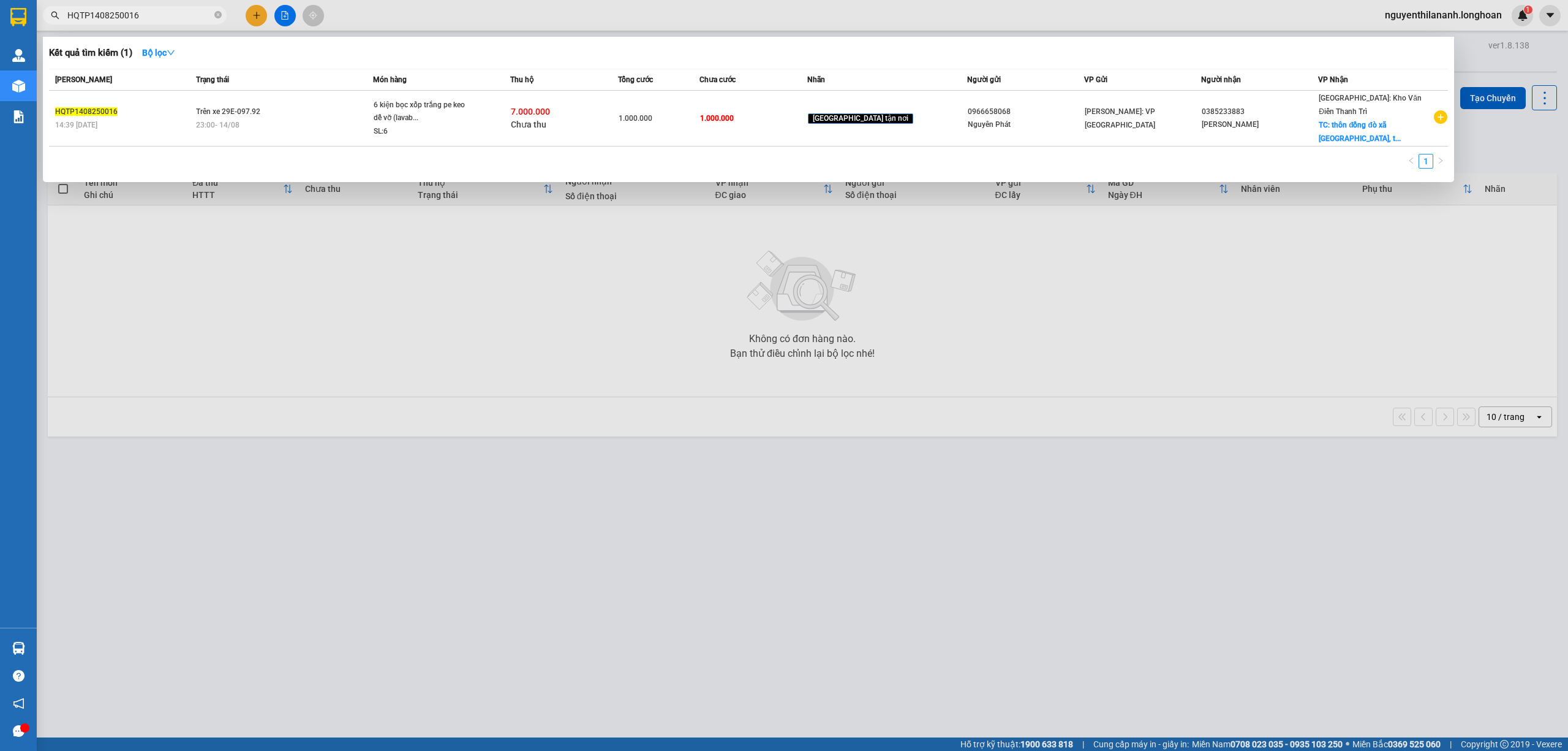
drag, startPoint x: 145, startPoint y: 15, endPoint x: 66, endPoint y: 13, distance: 79.0
click at [66, 13] on span "HQTP1408250016" at bounding box center [135, 15] width 184 height 18
click at [432, 658] on div at bounding box center [784, 376] width 1568 height 751
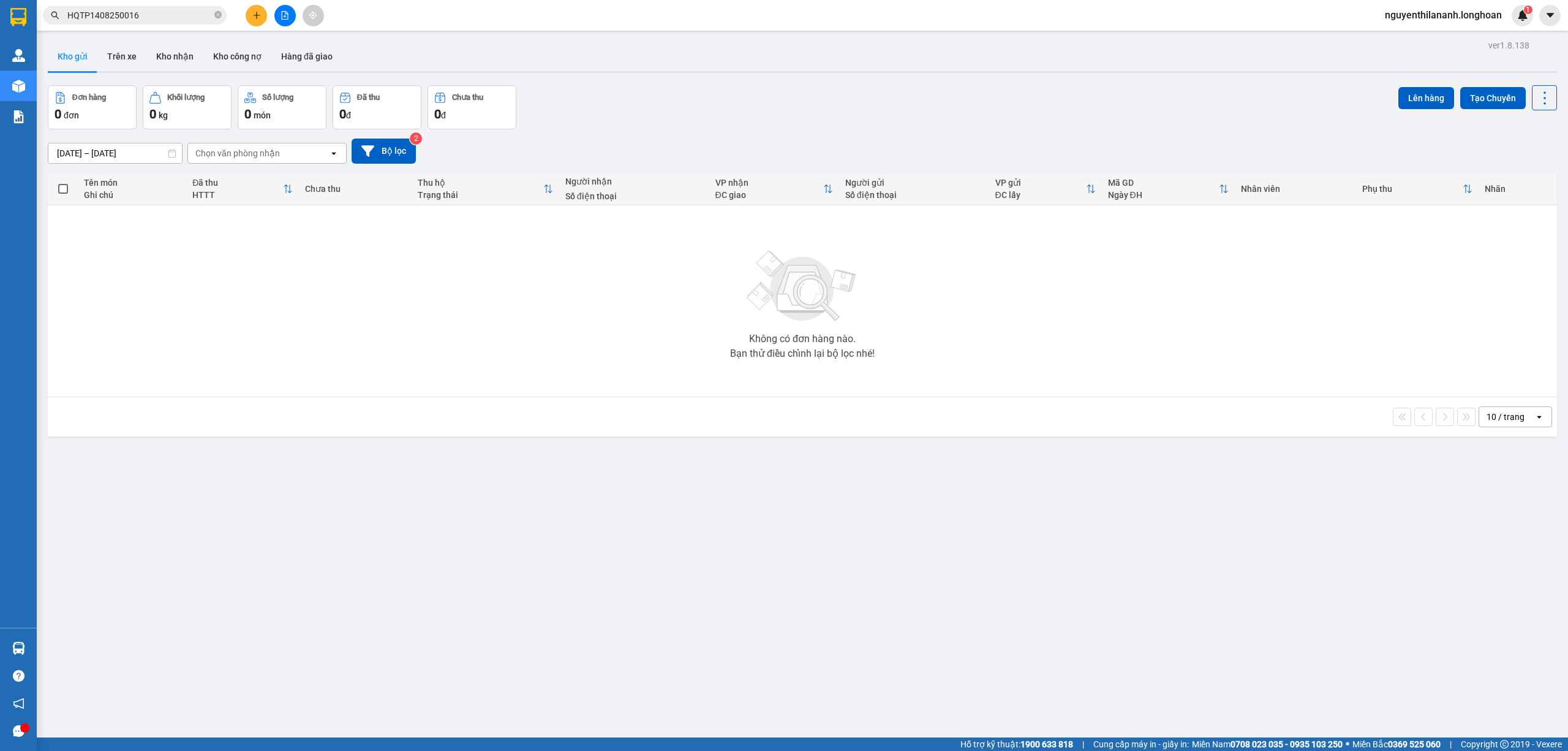
click at [165, 13] on input "HQTP1408250016" at bounding box center [139, 15] width 144 height 14
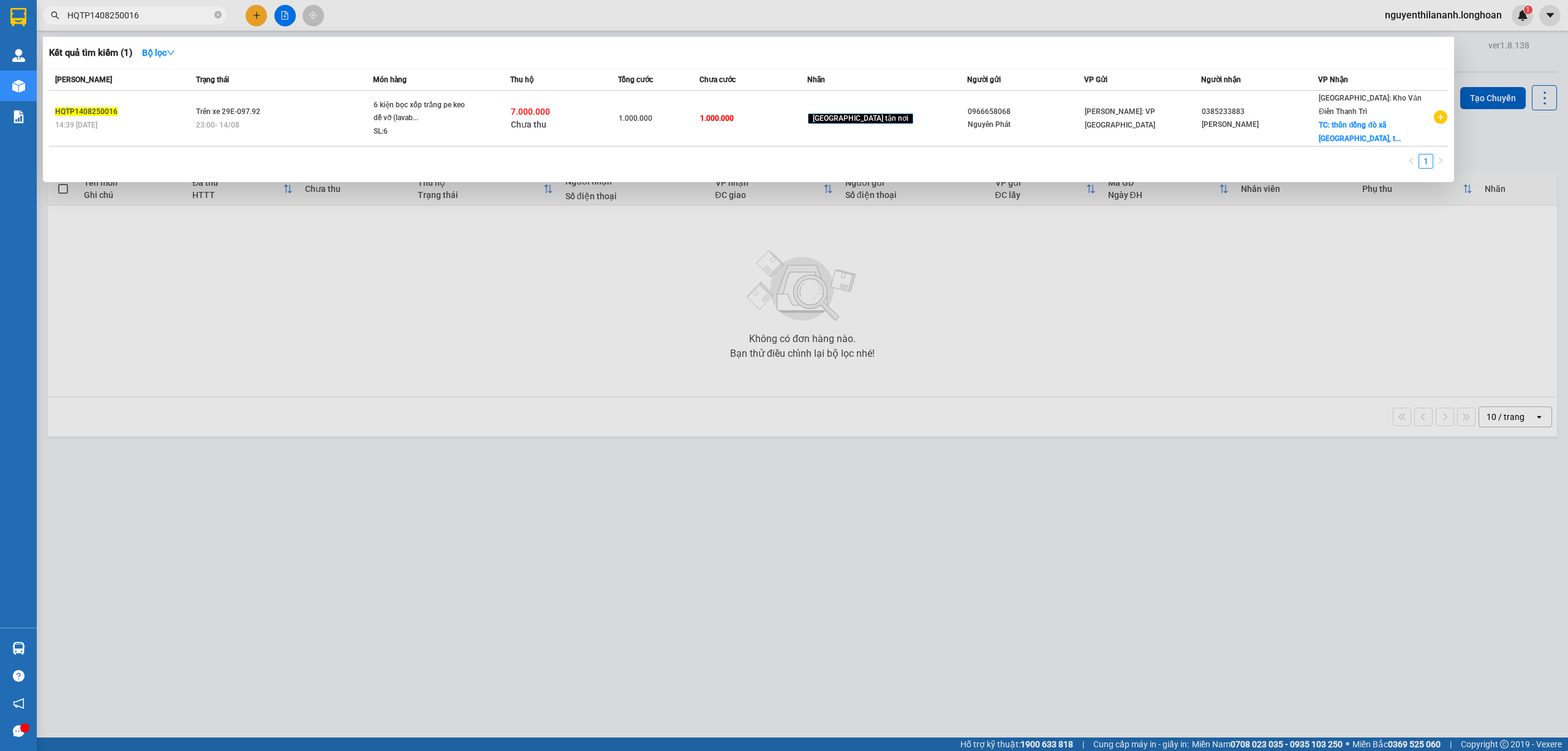
click at [165, 13] on input "HQTP1408250016" at bounding box center [139, 15] width 144 height 14
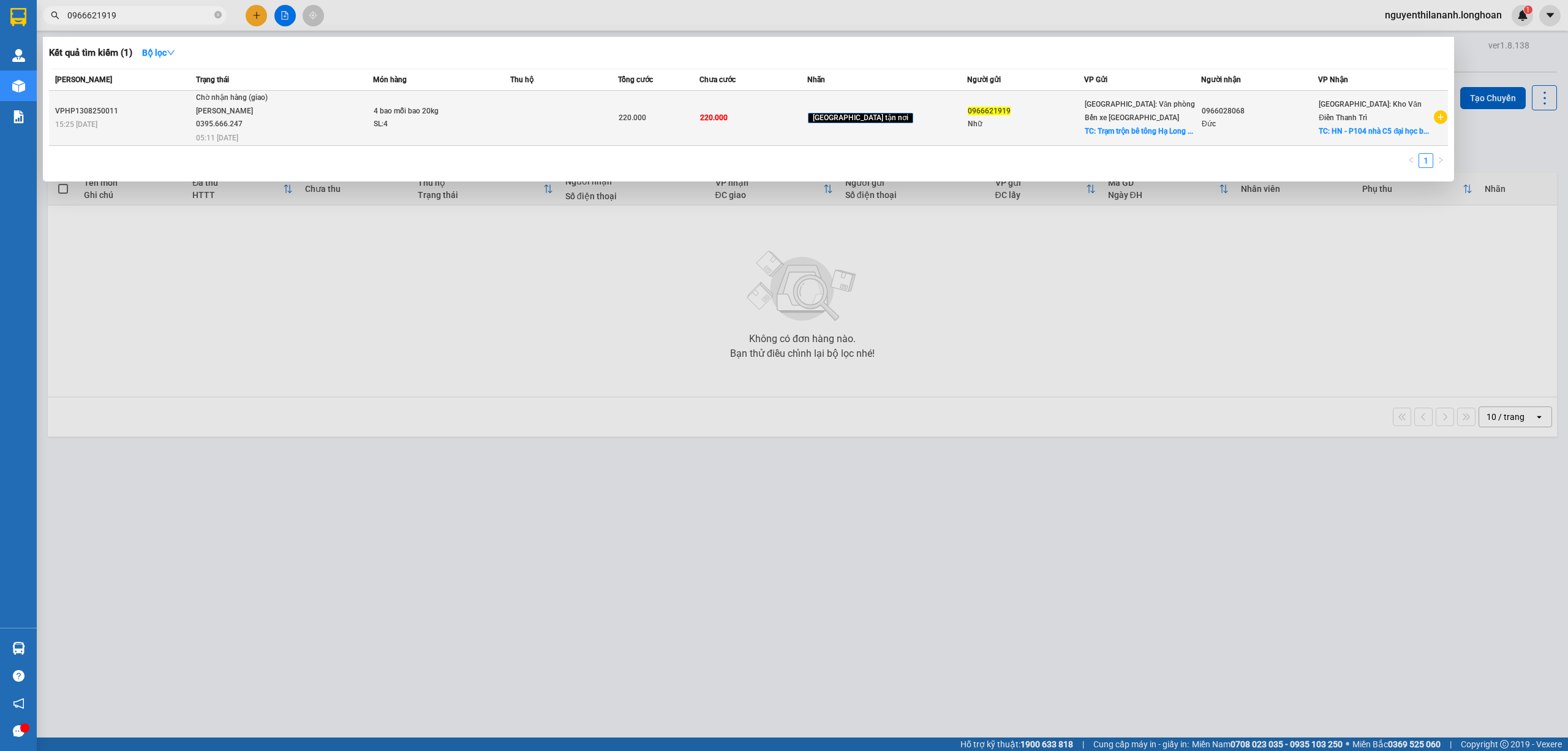
type input "0966621919"
click at [138, 124] on div "15:25 [DATE]" at bounding box center [123, 125] width 137 height 14
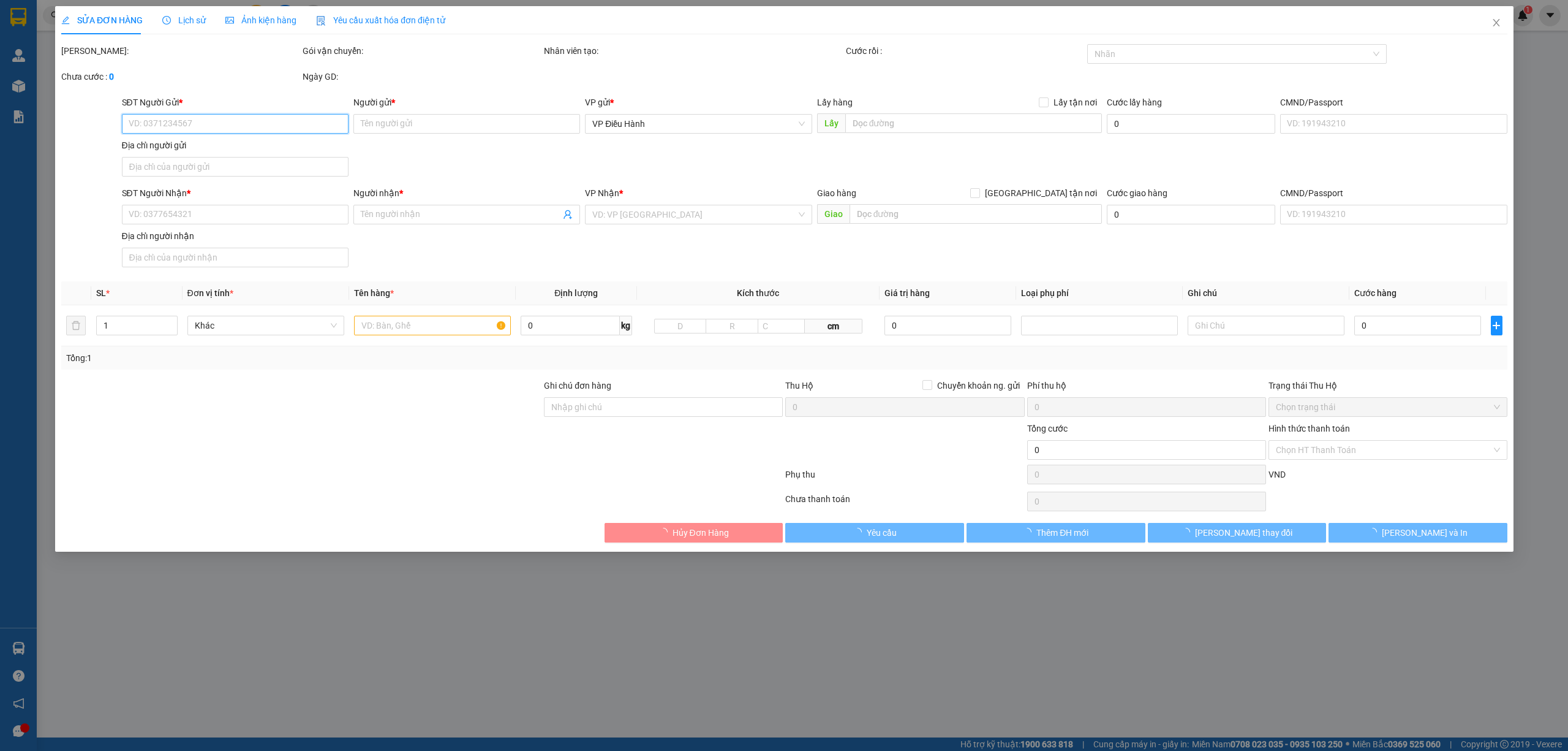
type input "0966621919"
type input "Nhữ"
checkbox input "true"
type input "Trạm trộn bê tông Hạ Long qua cầu K67 khoảng 50m"
type input "0966028068"
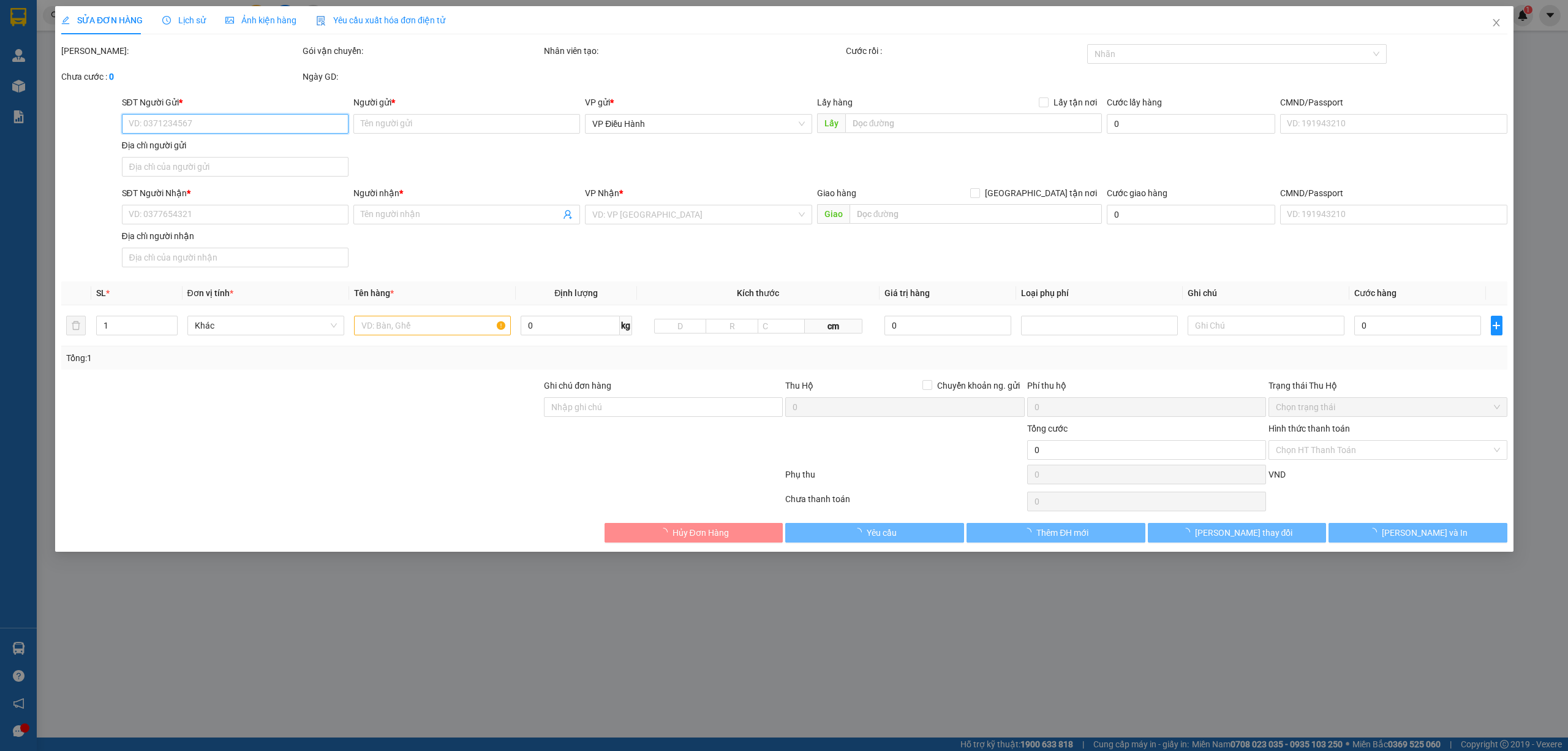
type input "Đức"
checkbox input "true"
type input "HN - P104 nhà C5 đại học [GEOGRAPHIC_DATA]"
type input "trước khi giao 30’ gọi điện để làm giấy cho xe vào có VAT"
type input "220.000"
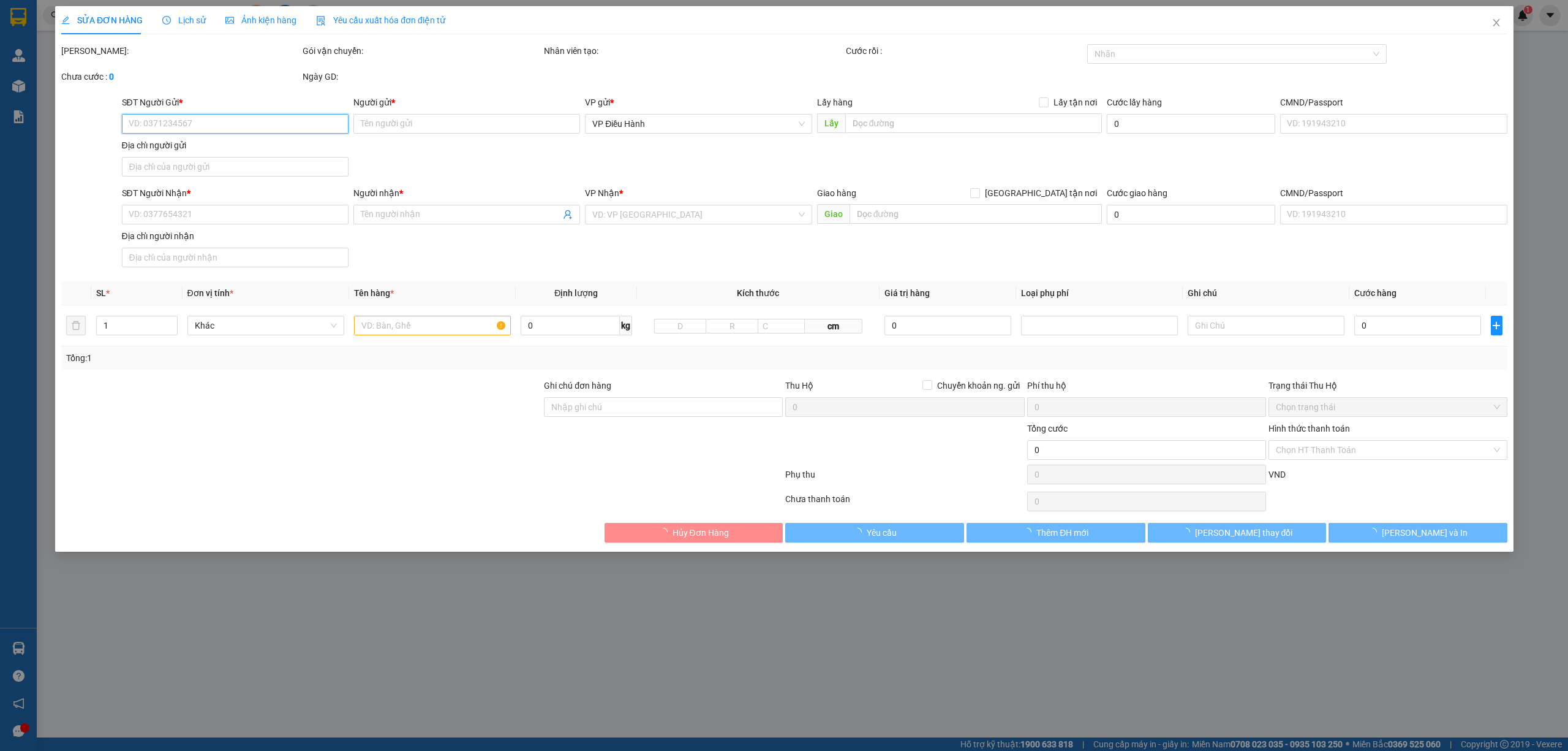
type input "220.000"
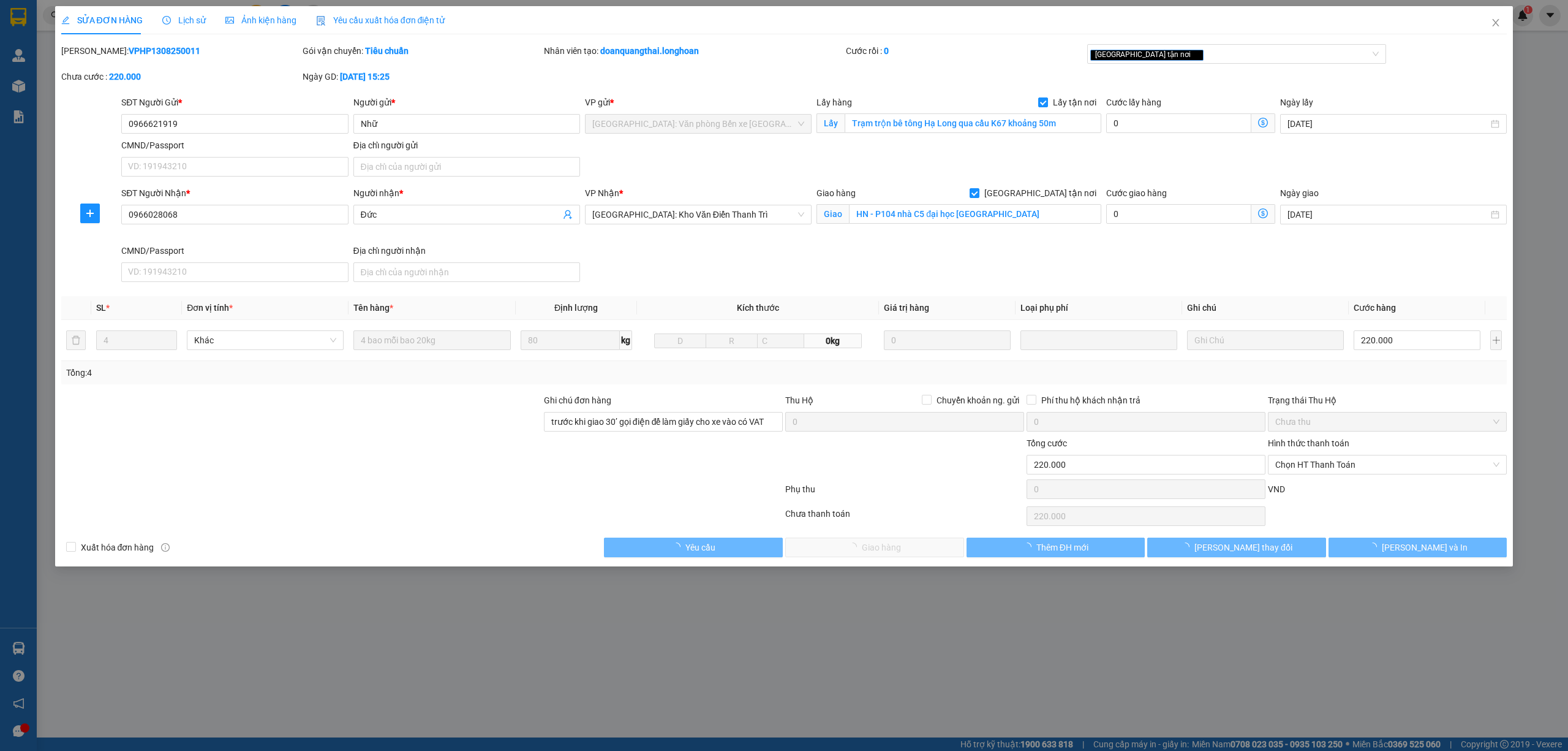
click at [170, 22] on span "Lịch sử" at bounding box center [184, 20] width 44 height 10
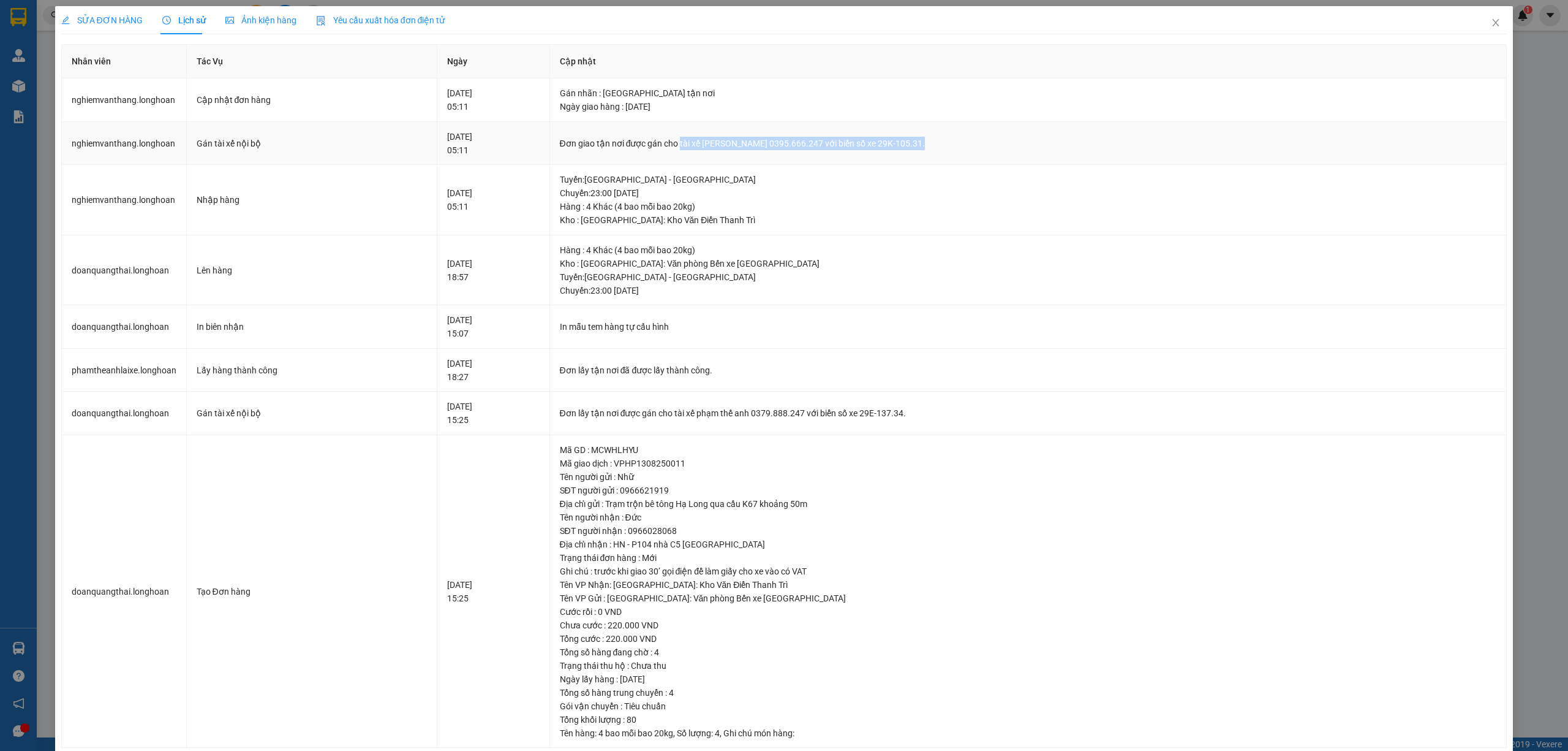
drag, startPoint x: 714, startPoint y: 147, endPoint x: 956, endPoint y: 151, distance: 242.0
click at [956, 151] on td "Đơn giao tận nơi được gán cho tài xế [PERSON_NAME] 0395.666.247 với biển số xe …" at bounding box center [1029, 143] width 958 height 44
click at [997, 147] on div "Đơn giao tận nơi được gán cho tài xế [PERSON_NAME] 0395.666.247 với biển số xe …" at bounding box center [1029, 143] width 937 height 14
drag, startPoint x: 714, startPoint y: 142, endPoint x: 942, endPoint y: 154, distance: 228.3
click at [942, 154] on td "Đơn giao tận nơi được gán cho tài xế [PERSON_NAME] 0395.666.247 với biển số xe …" at bounding box center [1029, 143] width 958 height 44
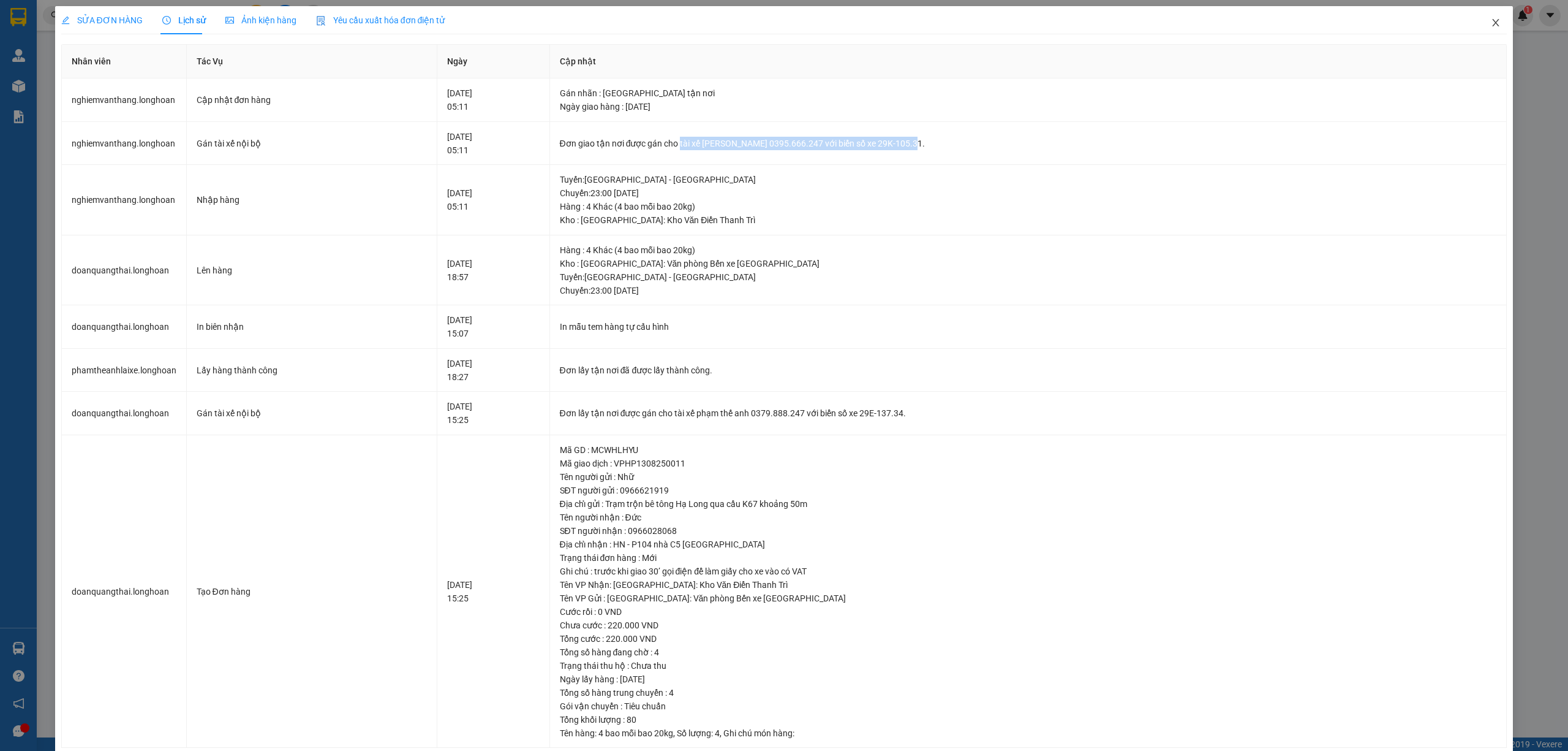
click at [1491, 23] on icon "close" at bounding box center [1496, 23] width 10 height 10
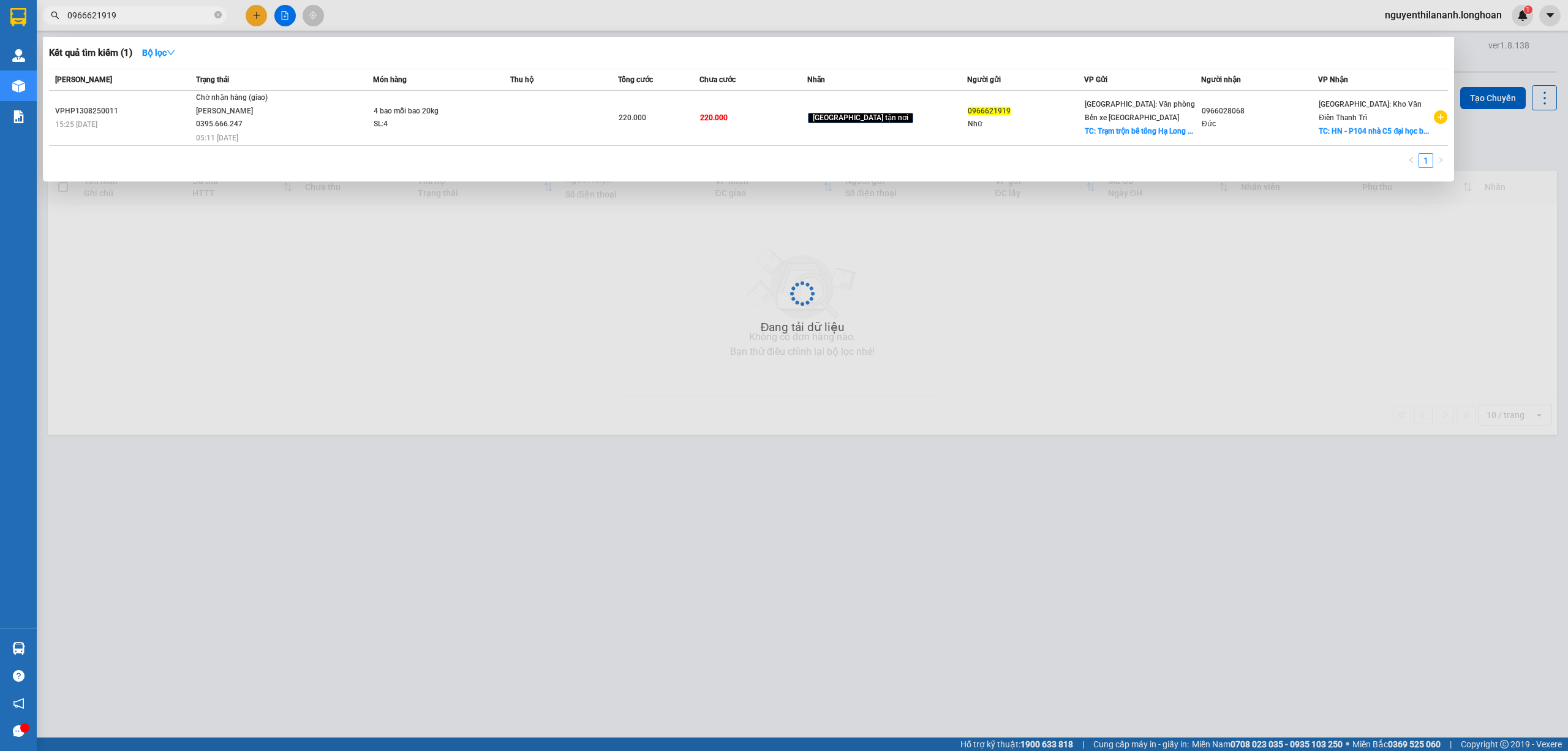
click at [136, 20] on input "0966621919" at bounding box center [139, 15] width 144 height 14
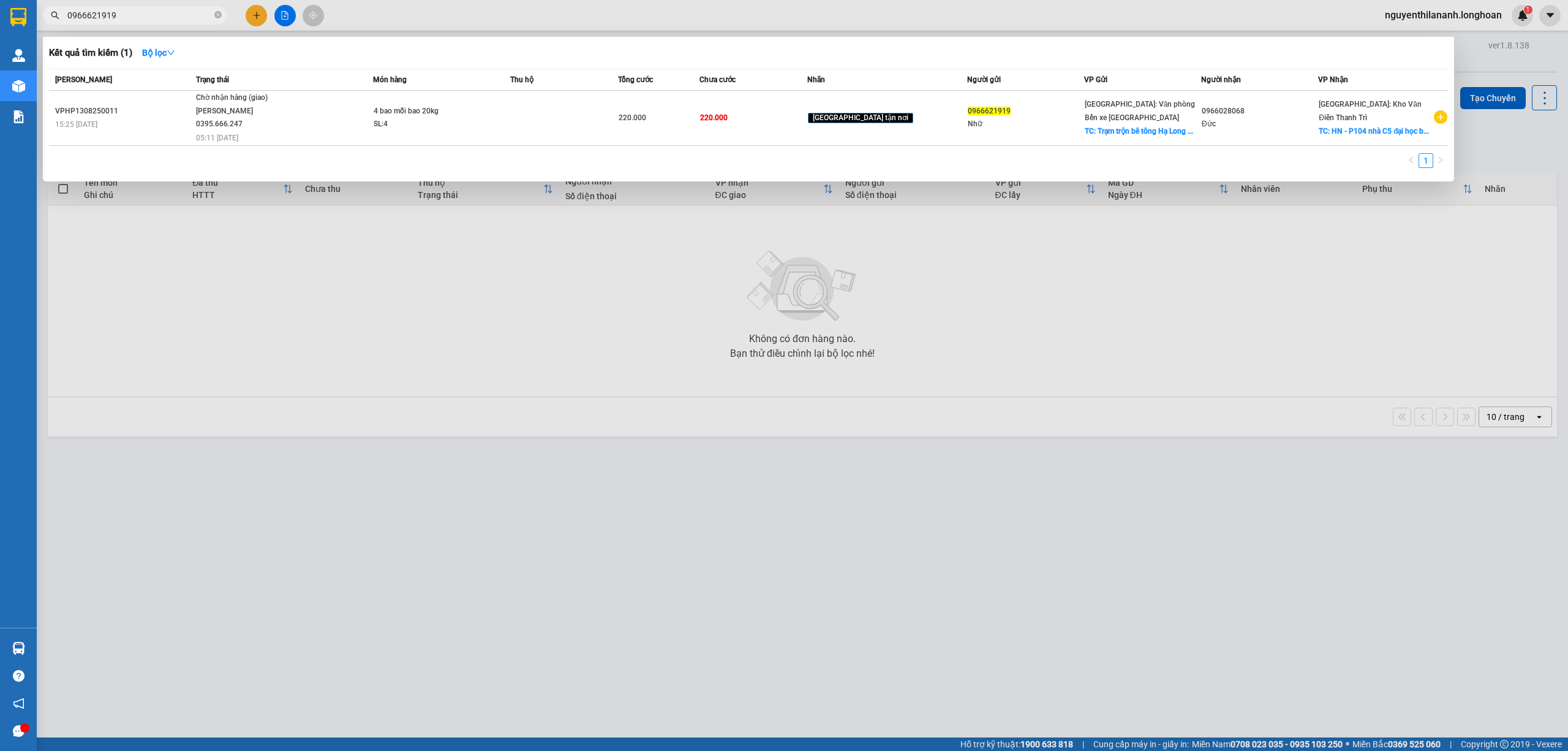
click at [136, 20] on input "0966621919" at bounding box center [139, 15] width 144 height 14
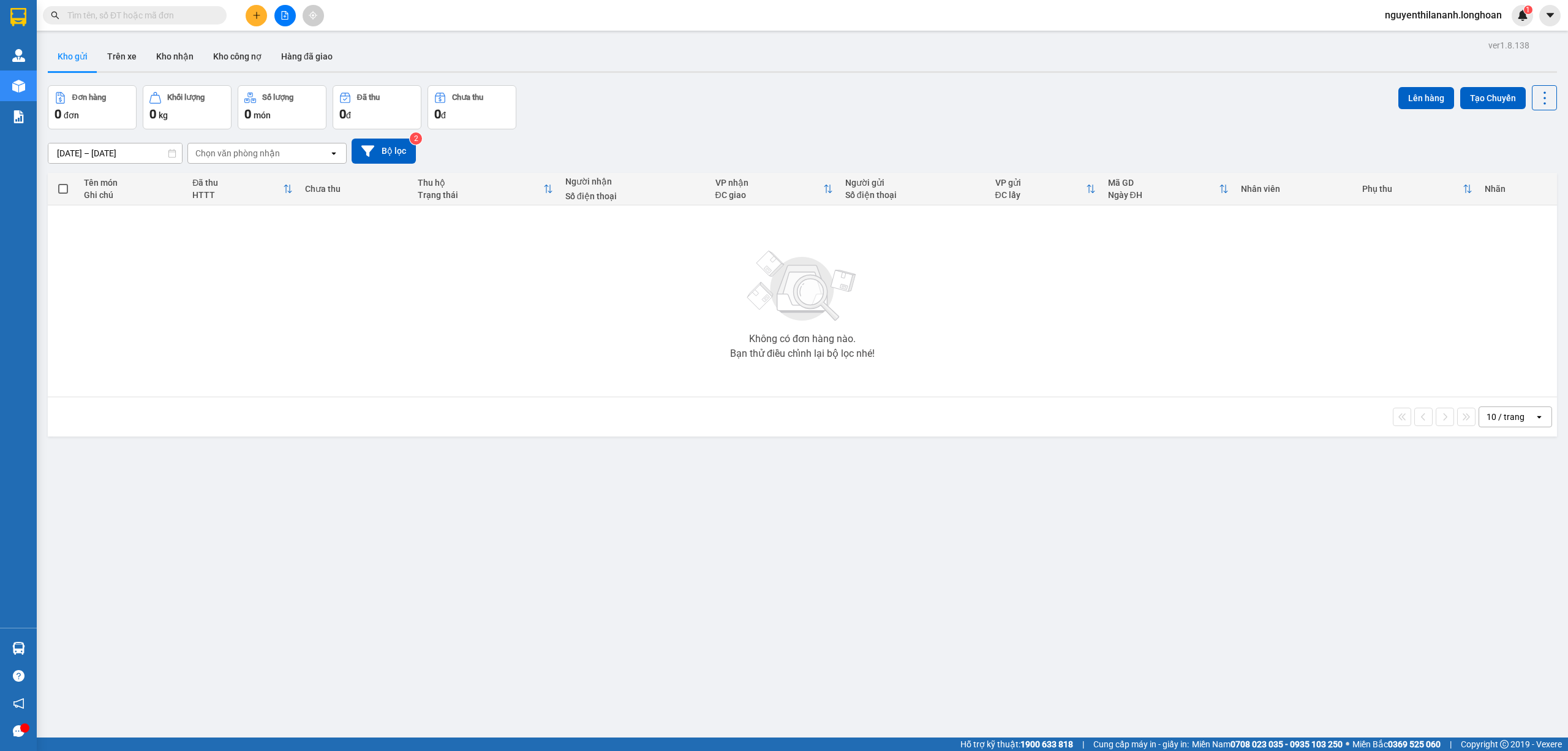
paste input "094 5616833"
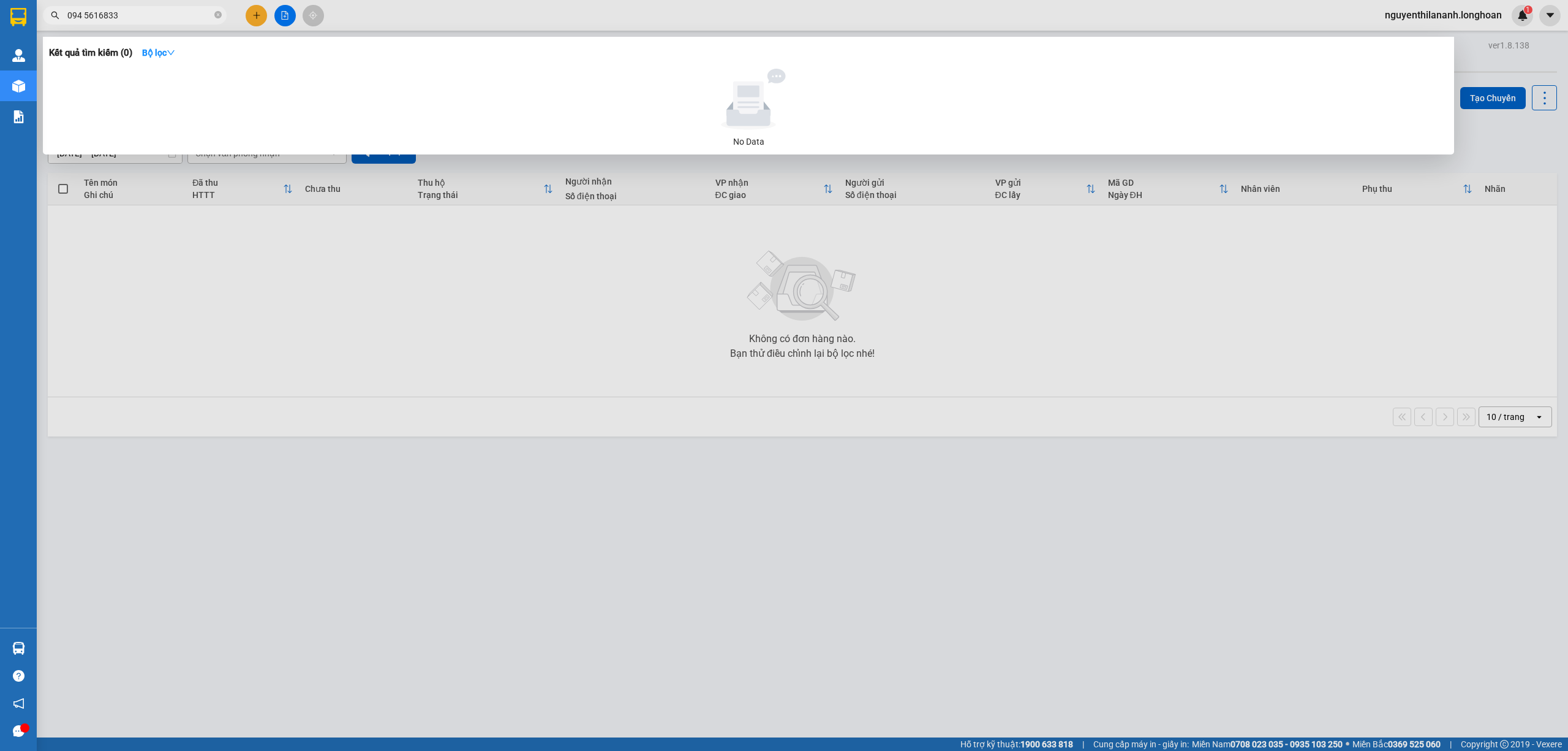
click at [84, 13] on input "094 5616833" at bounding box center [139, 15] width 144 height 14
click at [143, 15] on input "0945616833" at bounding box center [139, 15] width 144 height 14
type input "0945616833"
click at [368, 498] on div at bounding box center [784, 376] width 1568 height 751
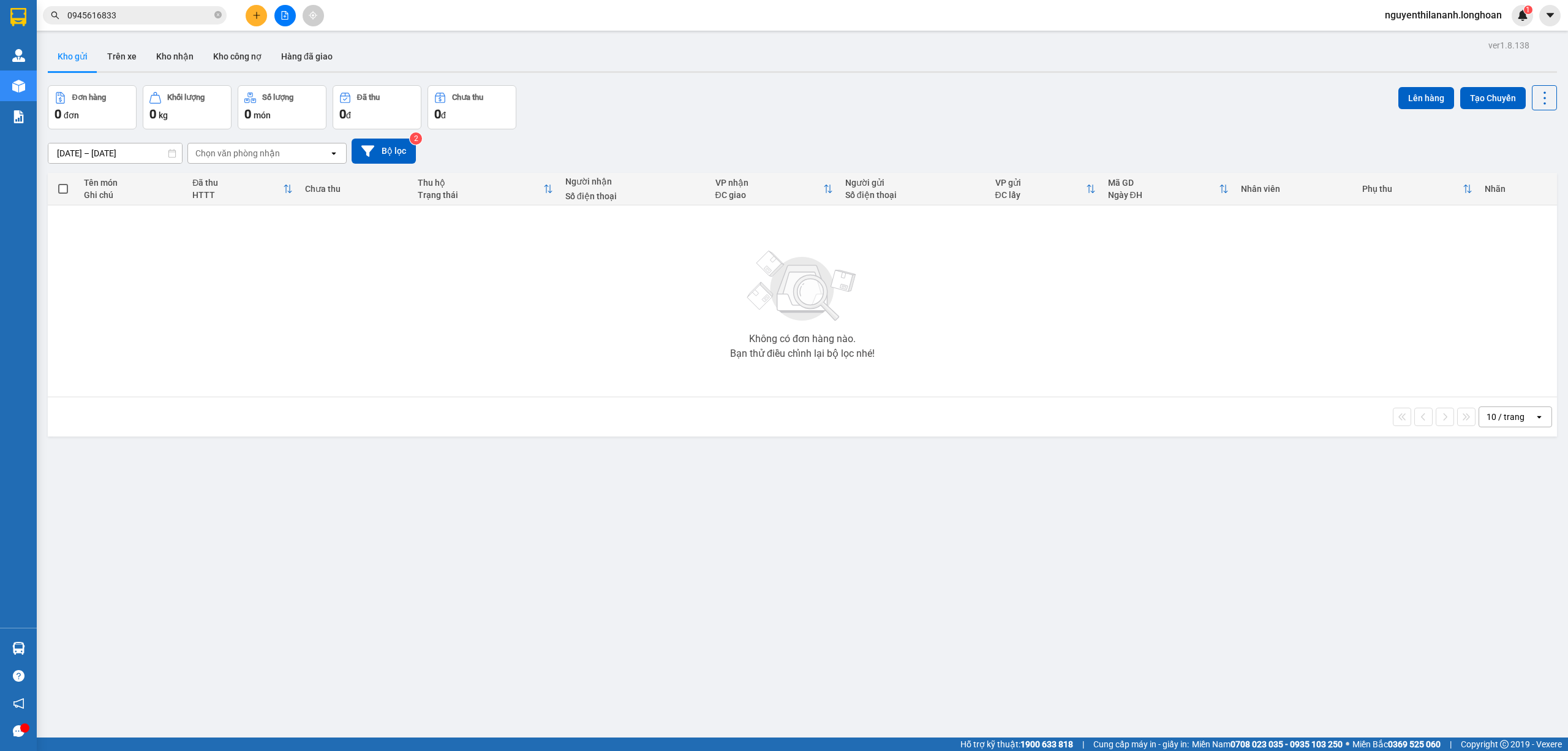
click at [144, 9] on input "0945616833" at bounding box center [139, 15] width 144 height 14
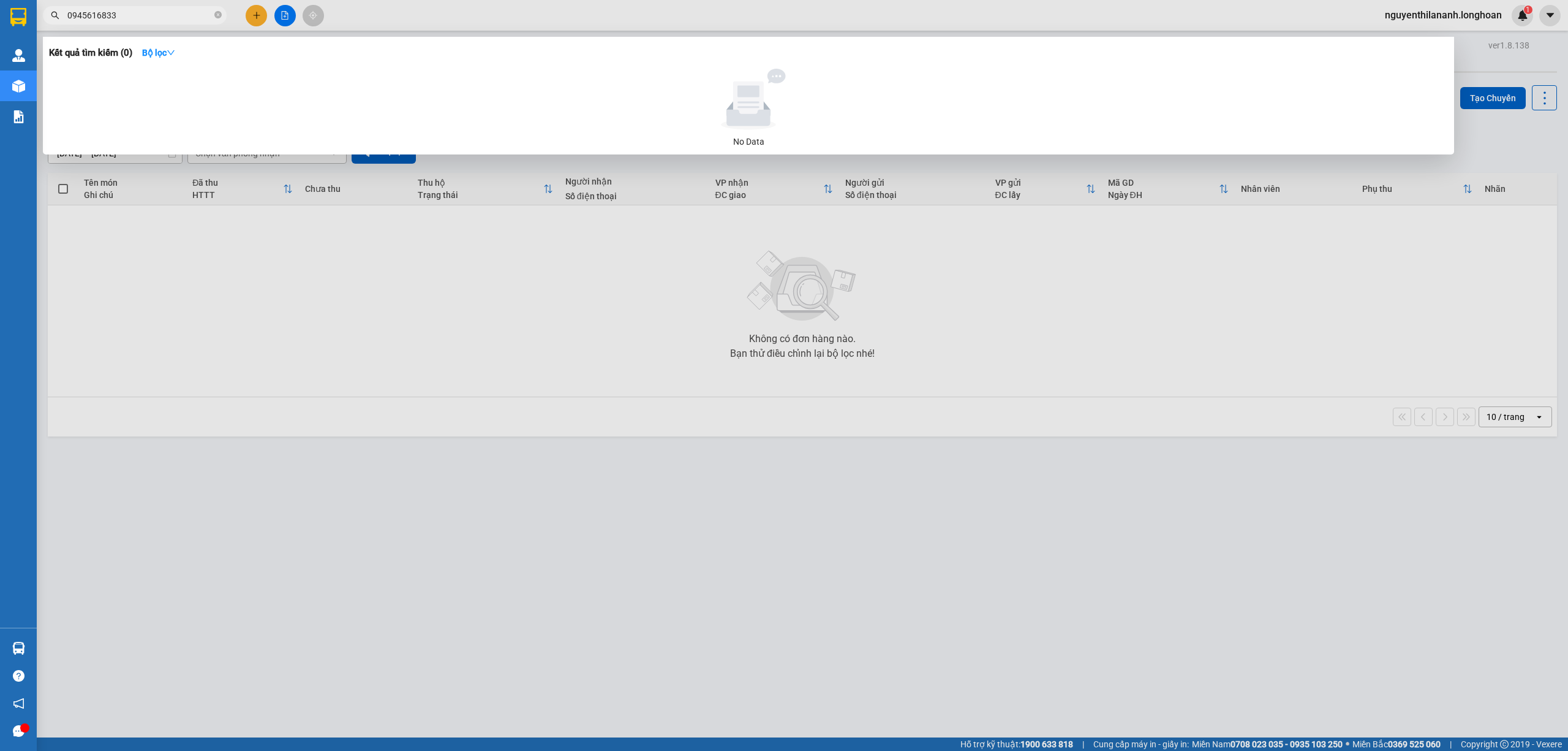
click at [144, 9] on input "0945616833" at bounding box center [139, 15] width 144 height 14
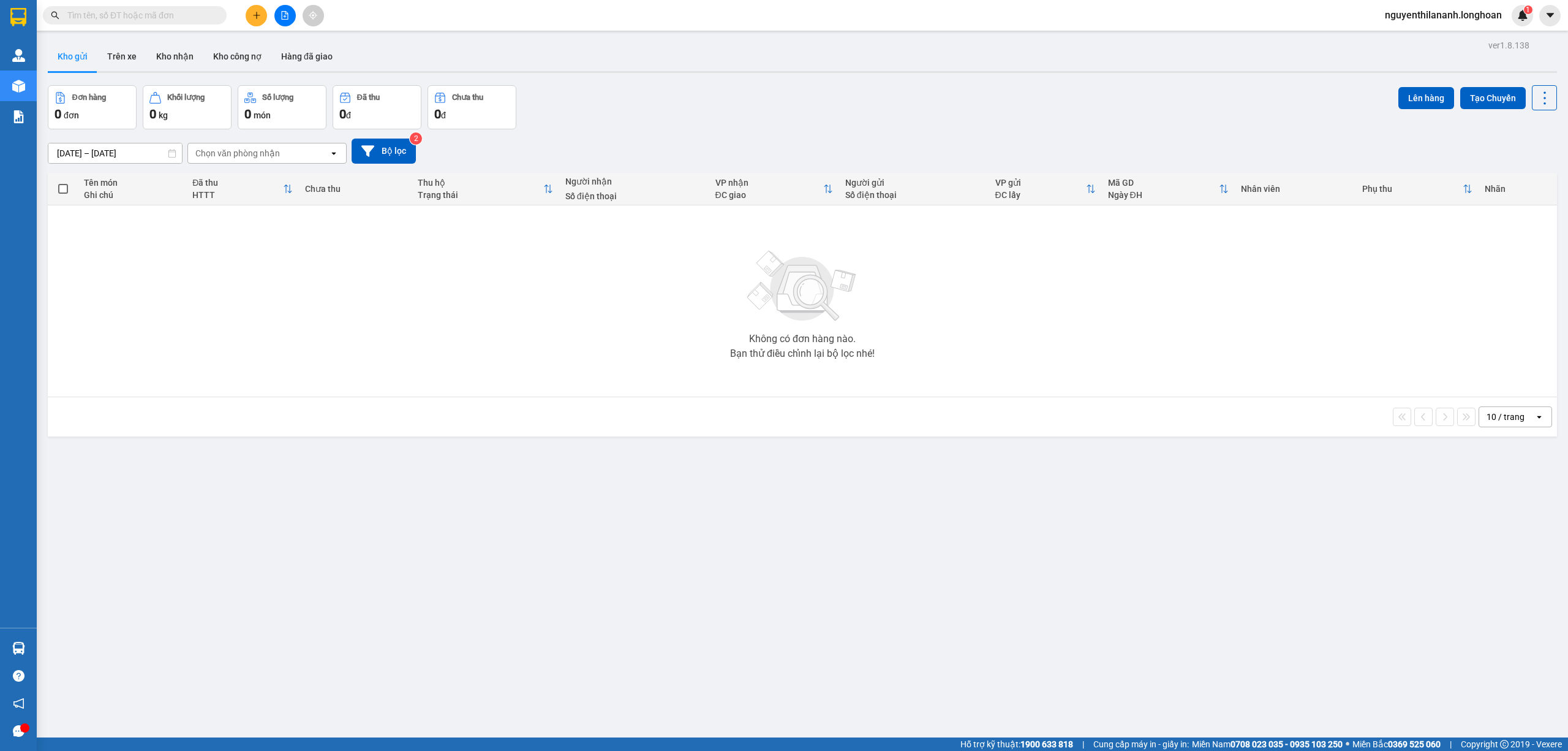
paste input "094 5616833"
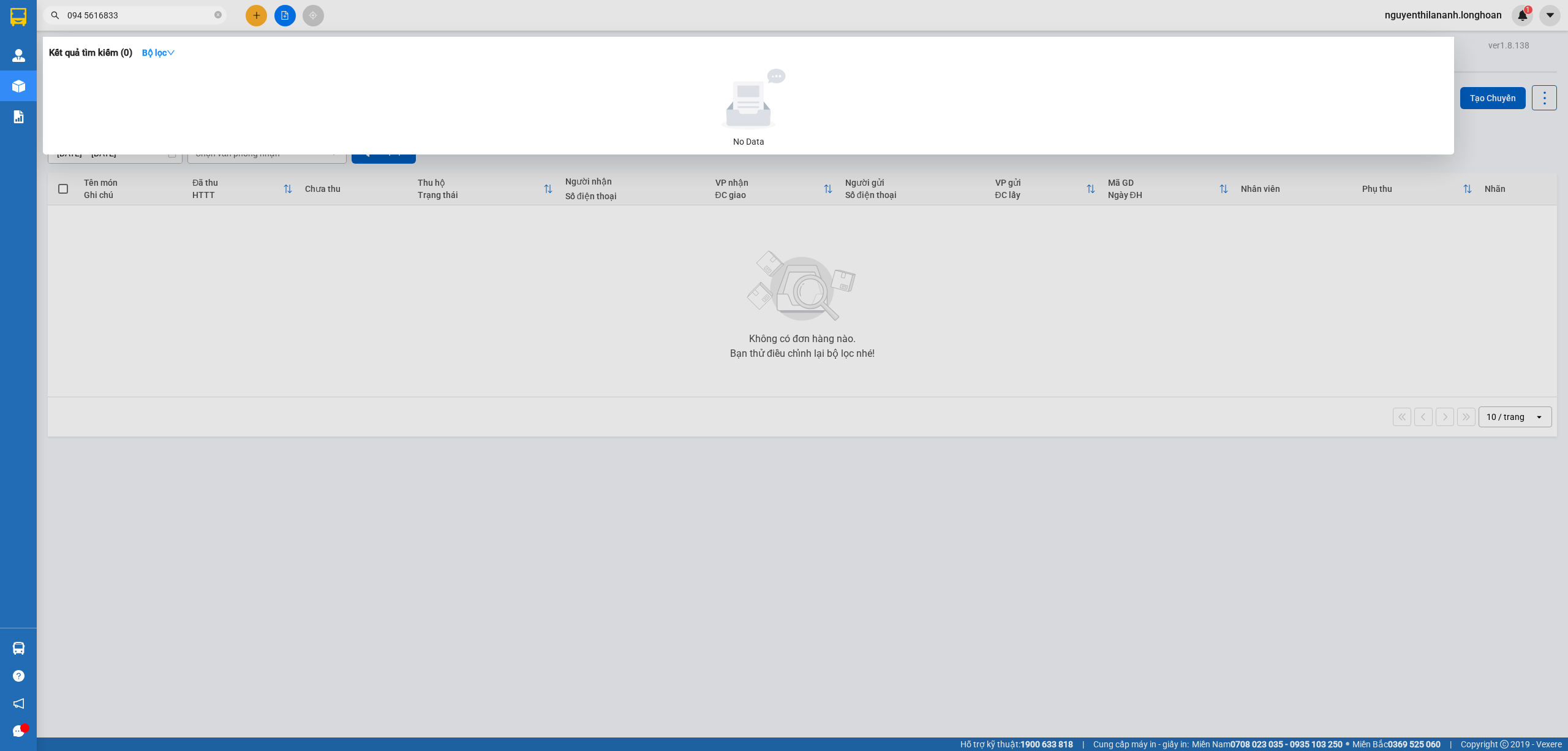
click at [152, 12] on input "094 5616833" at bounding box center [139, 15] width 144 height 14
type input "0"
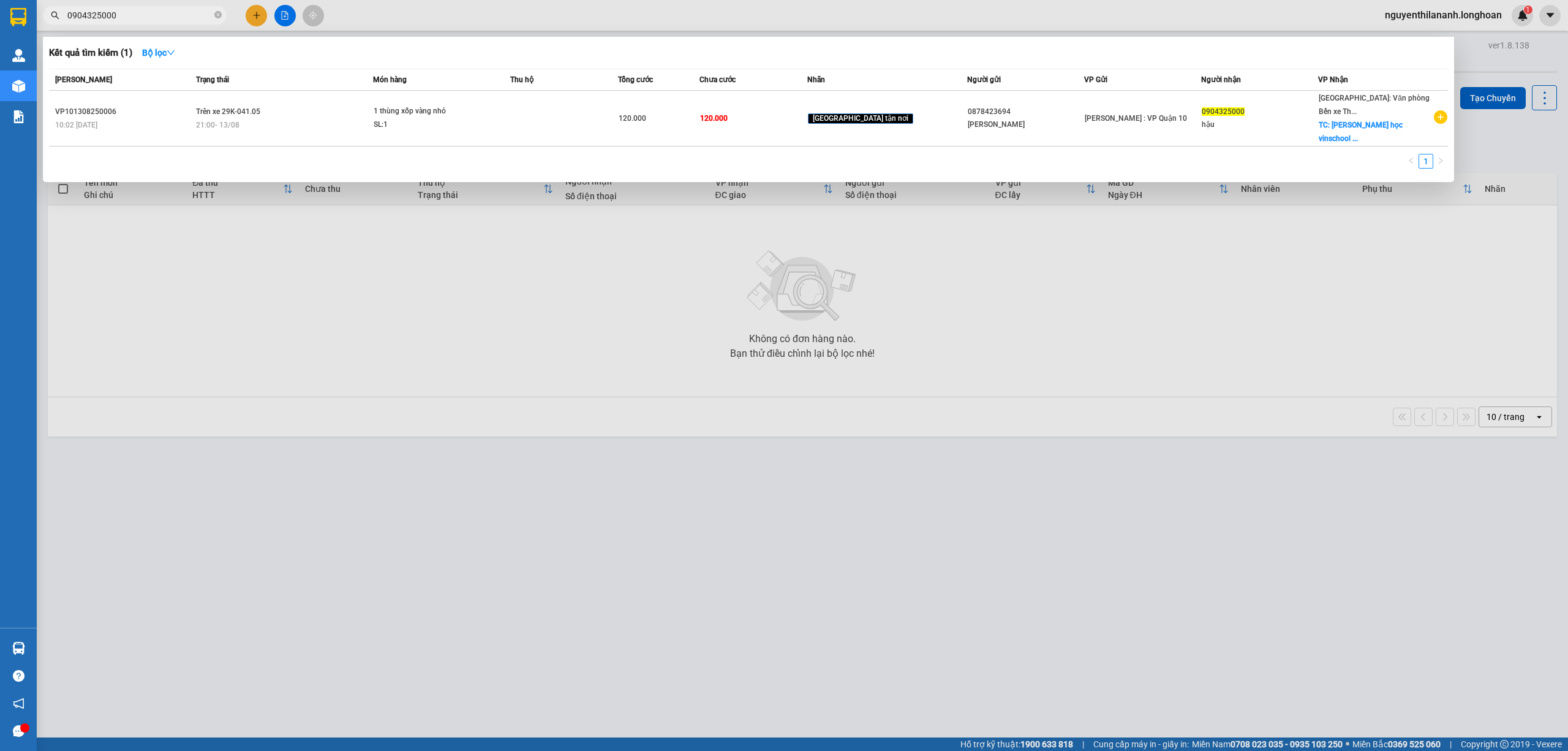
type input "0904325000"
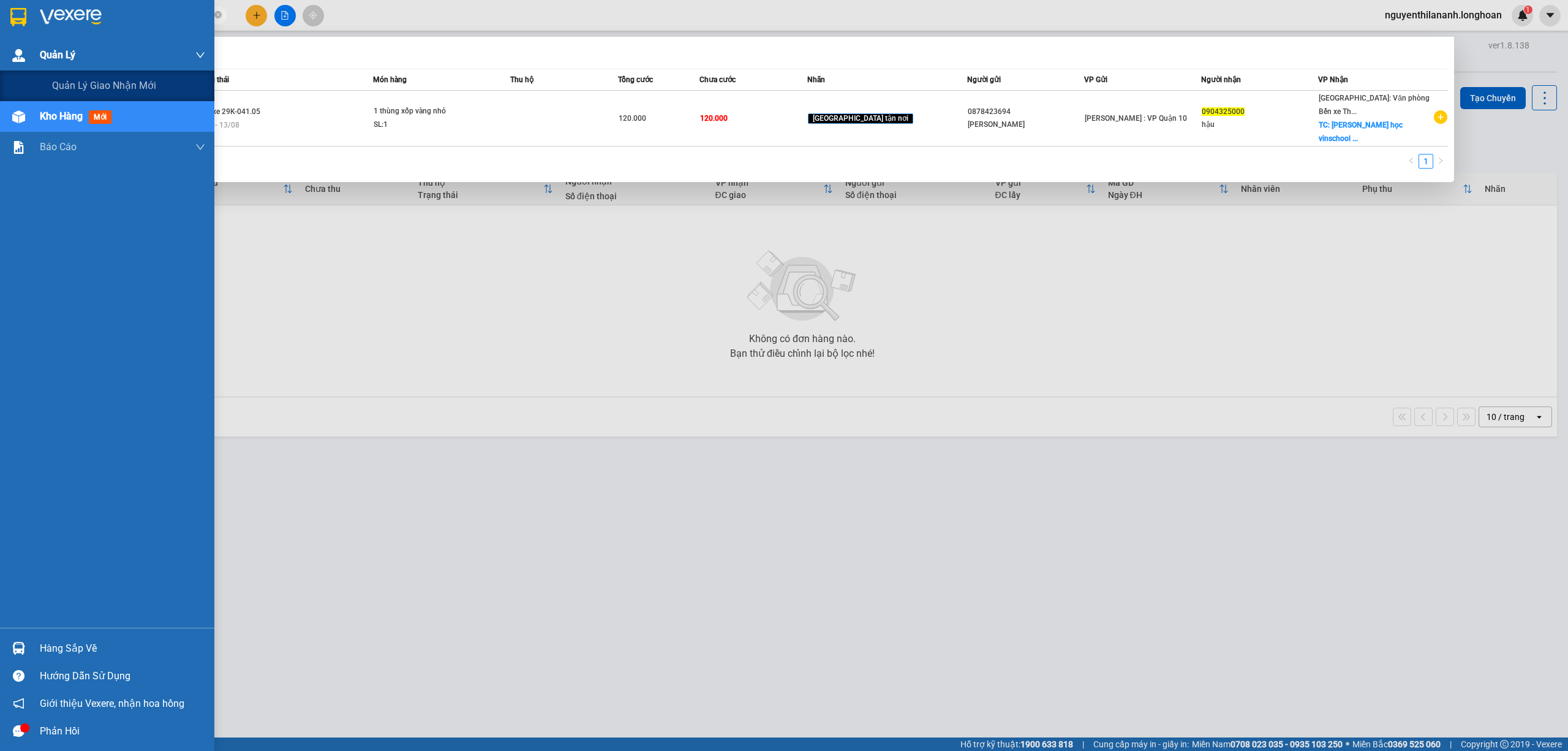
drag, startPoint x: 160, startPoint y: 20, endPoint x: 0, endPoint y: 40, distance: 161.2
click at [0, 40] on section "Kết quả tìm kiếm ( 1 ) Bộ lọc Mã ĐH Trạng thái Món hàng Thu hộ Tổng cước Chưa c…" at bounding box center [784, 376] width 1568 height 751
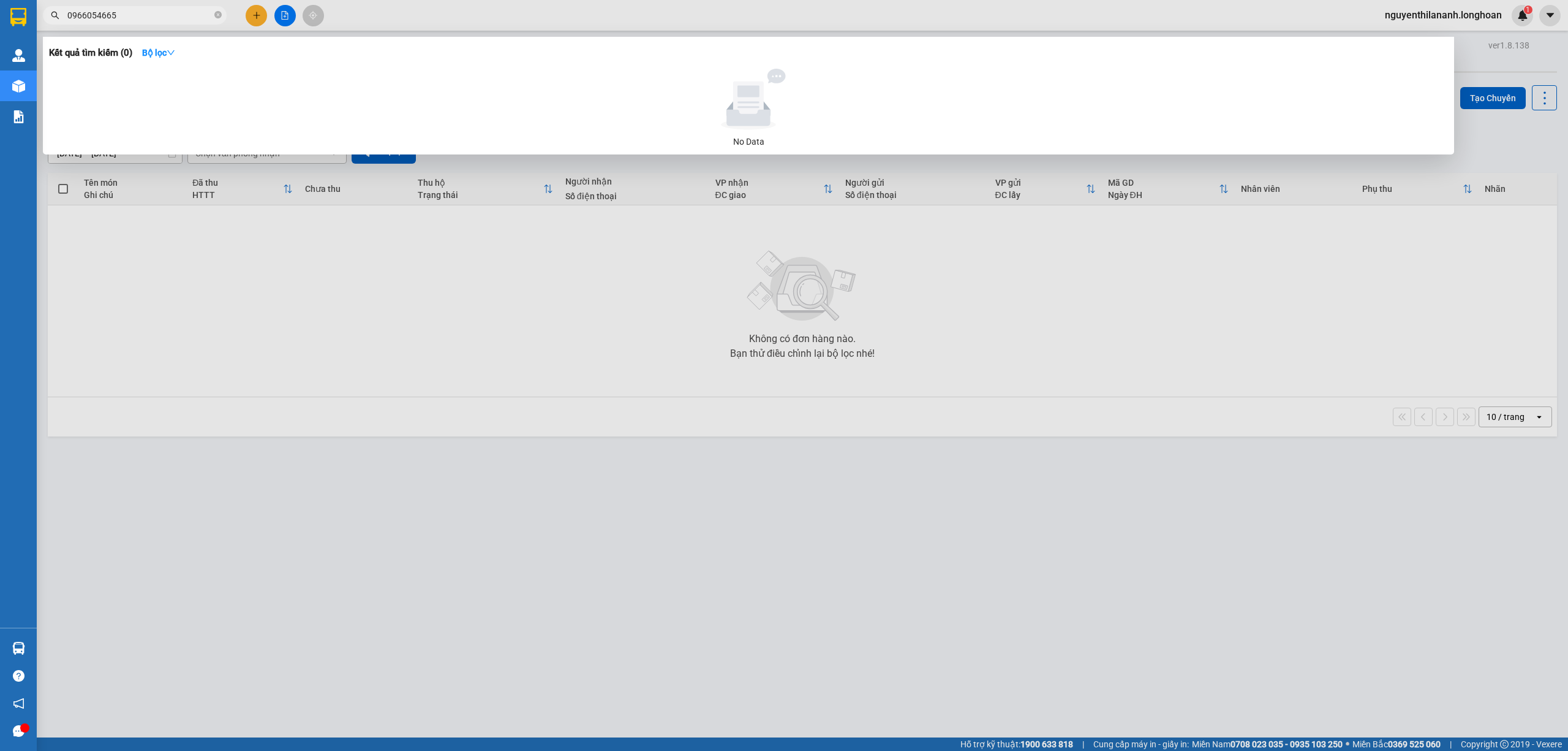
click at [109, 20] on input "0966054665" at bounding box center [139, 15] width 144 height 14
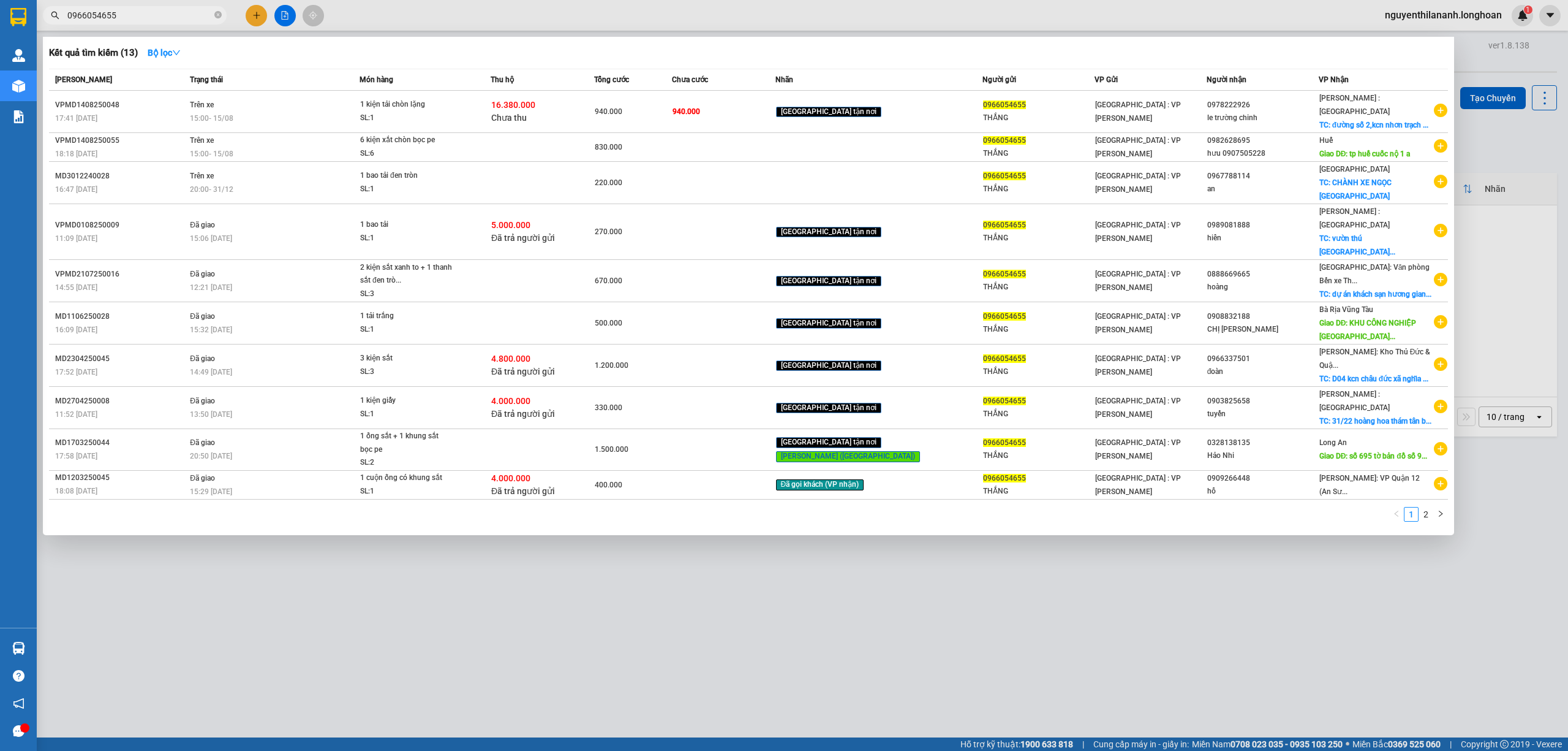
drag, startPoint x: 126, startPoint y: 16, endPoint x: 50, endPoint y: 8, distance: 76.4
click at [50, 8] on span "0966054655" at bounding box center [135, 15] width 184 height 18
type input "0966054655"
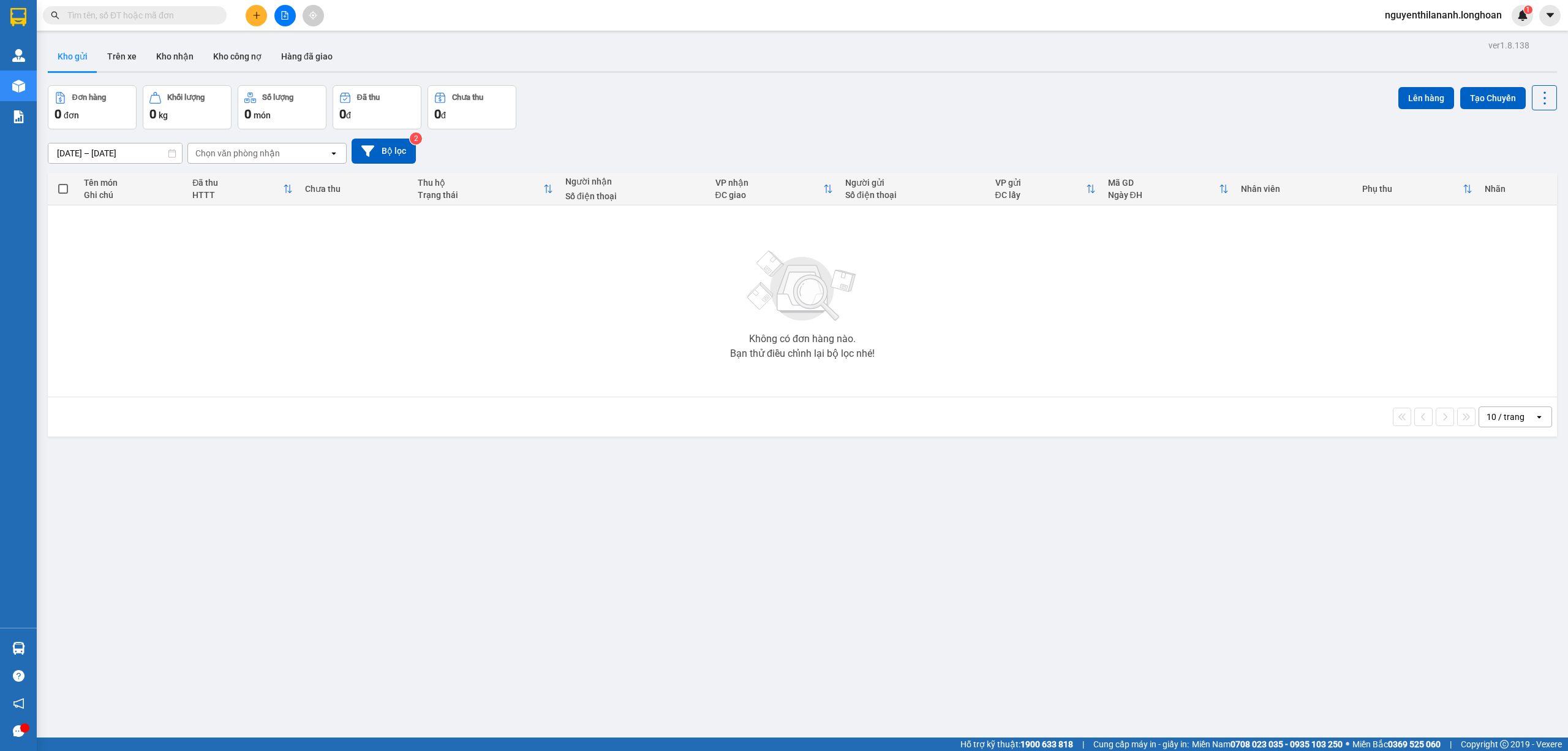
click at [206, 18] on input "text" at bounding box center [139, 15] width 144 height 14
paste input "094 5616833"
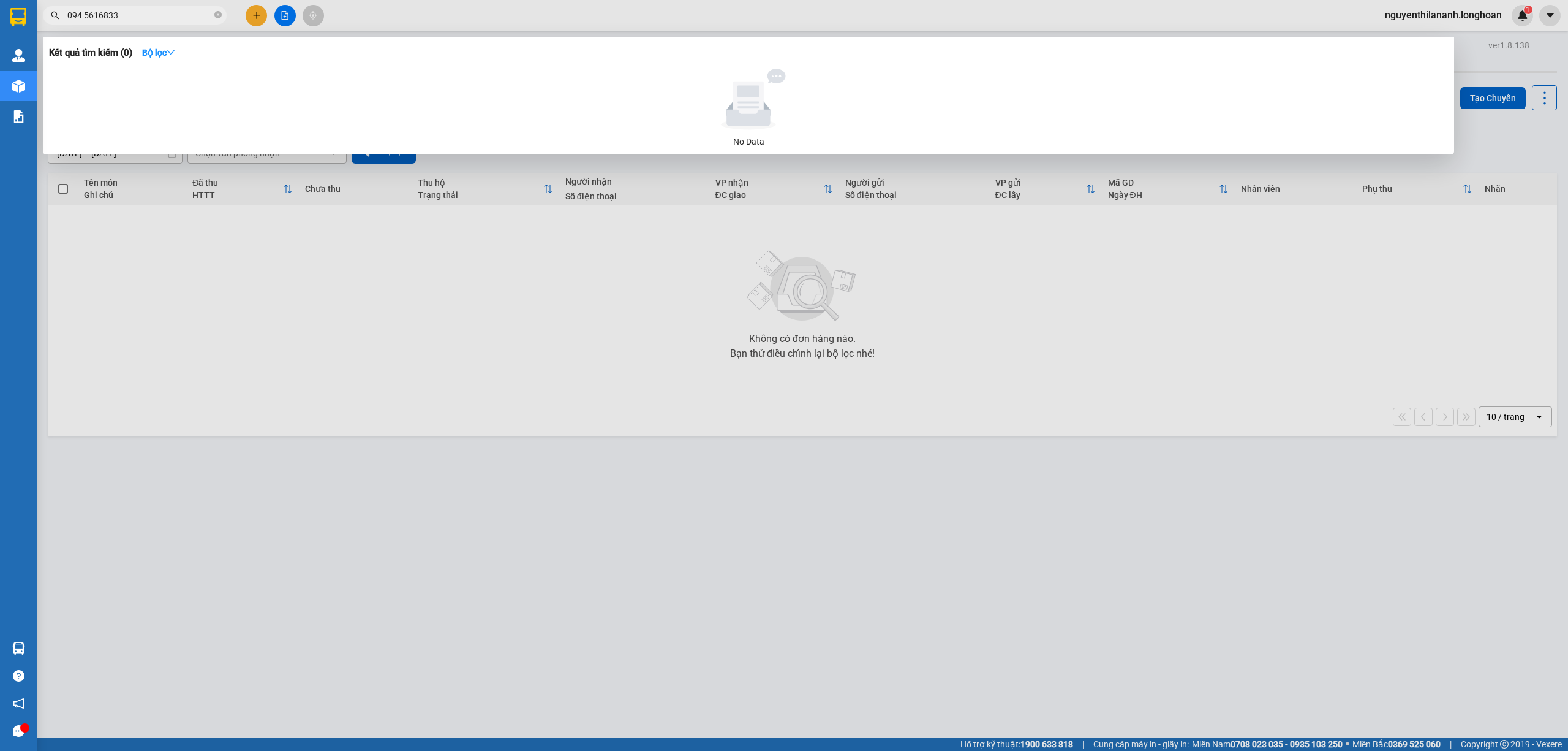
click at [85, 15] on input "094 5616833" at bounding box center [139, 15] width 144 height 14
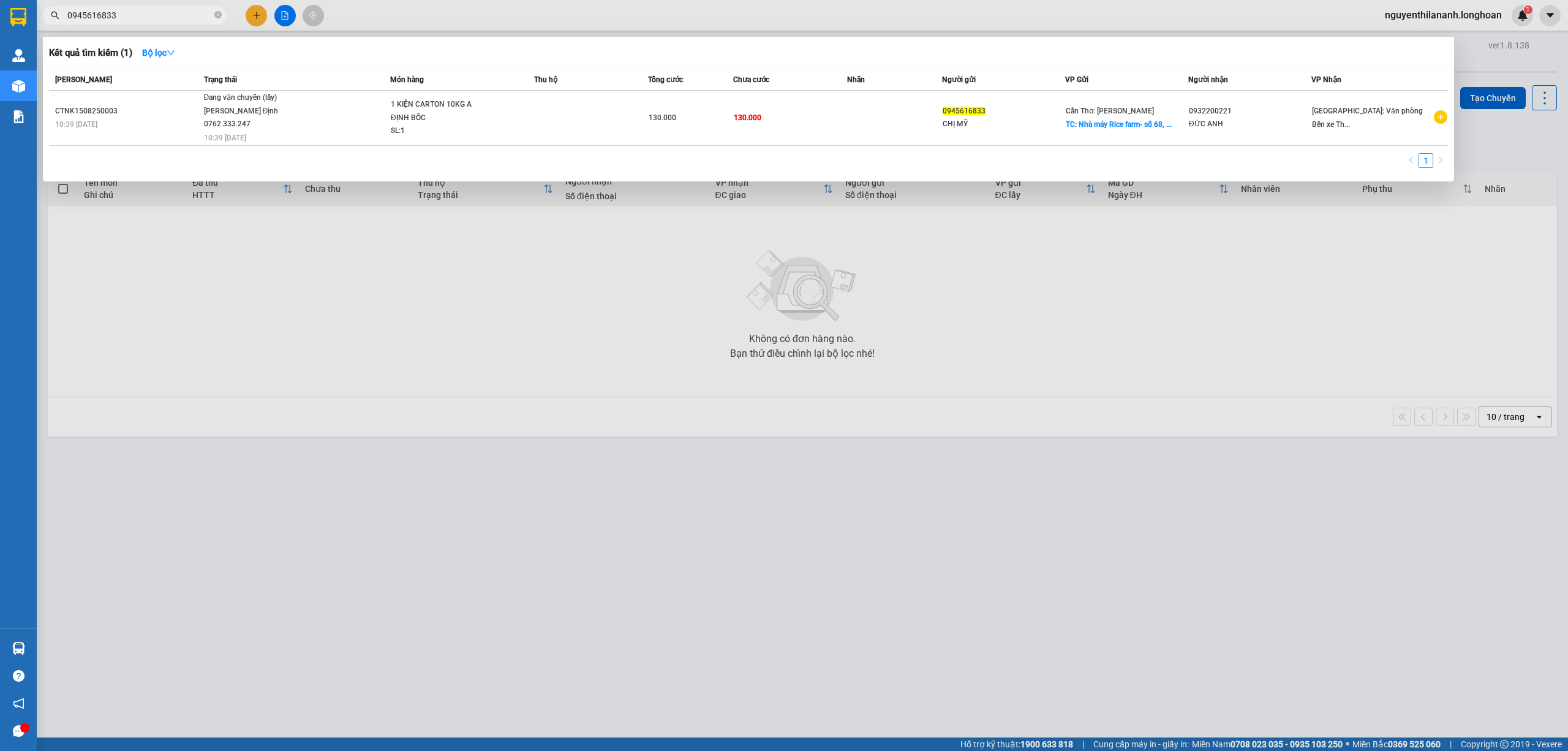
type input "0945616833"
